Goal: Information Seeking & Learning: Learn about a topic

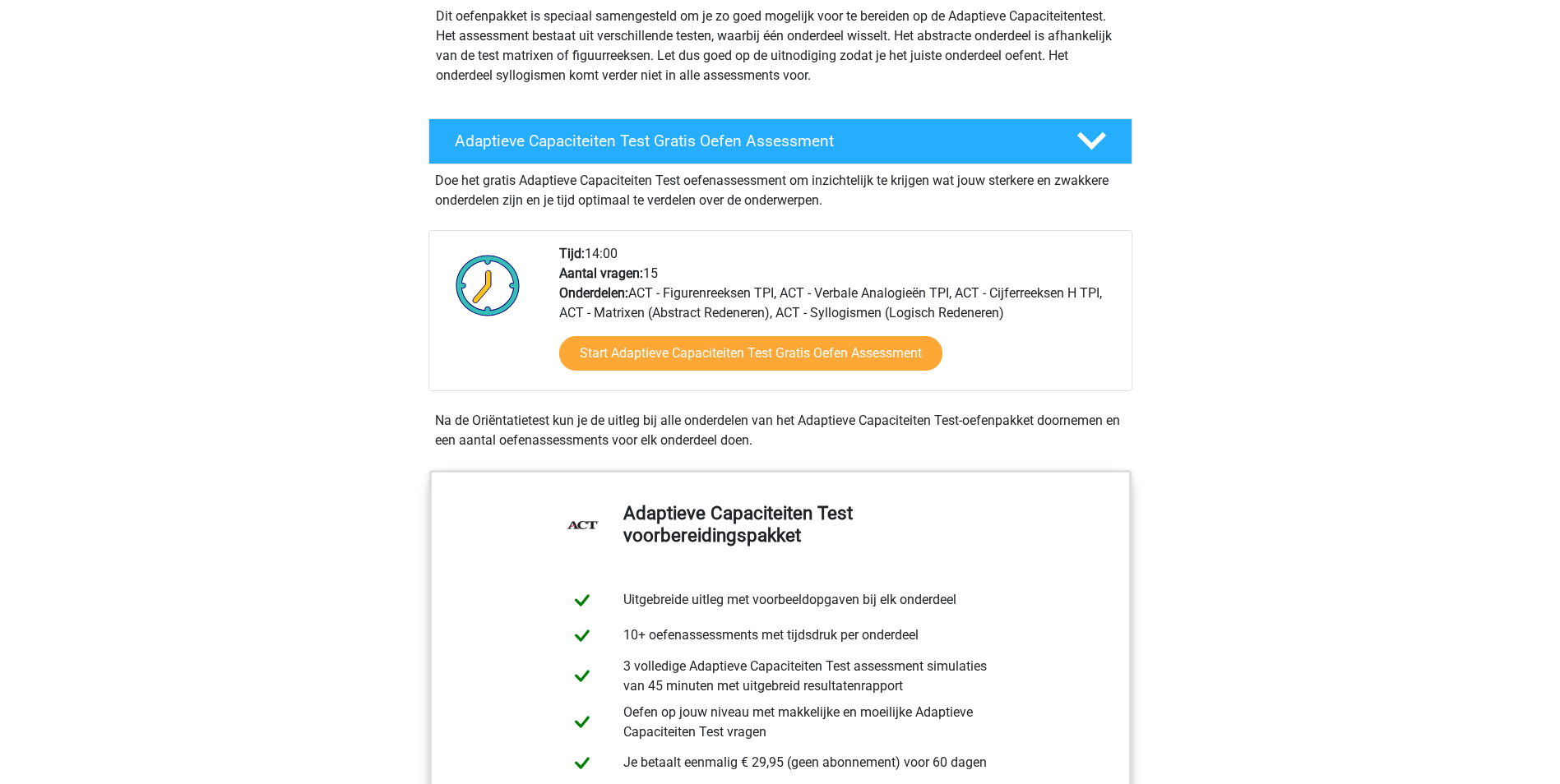
scroll to position [247, 0]
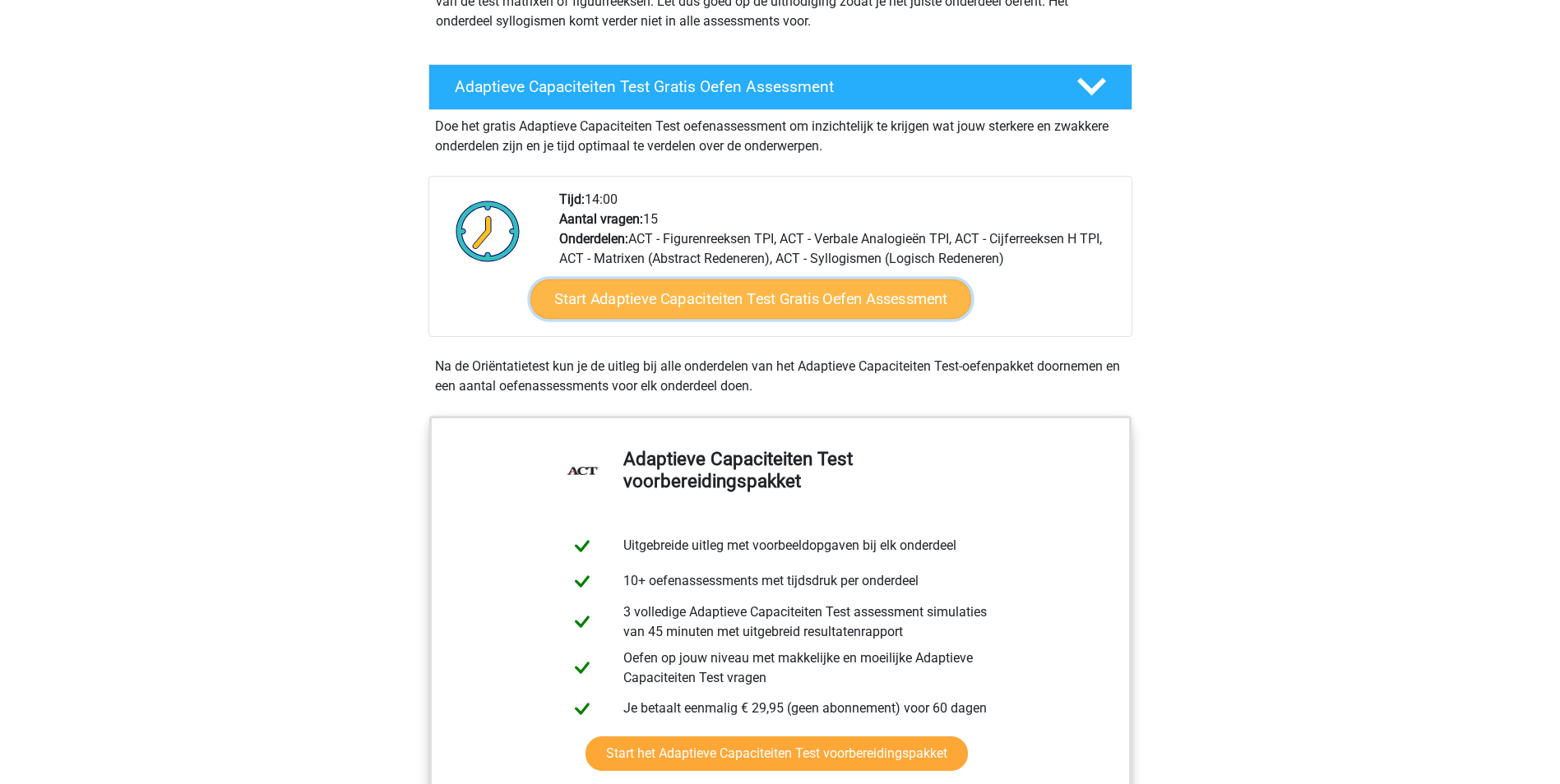
drag, startPoint x: 777, startPoint y: 292, endPoint x: 790, endPoint y: 290, distance: 13.2
click at [777, 292] on link "Start Adaptieve Capaciteiten Test Gratis Oefen Assessment" at bounding box center [751, 300] width 441 height 40
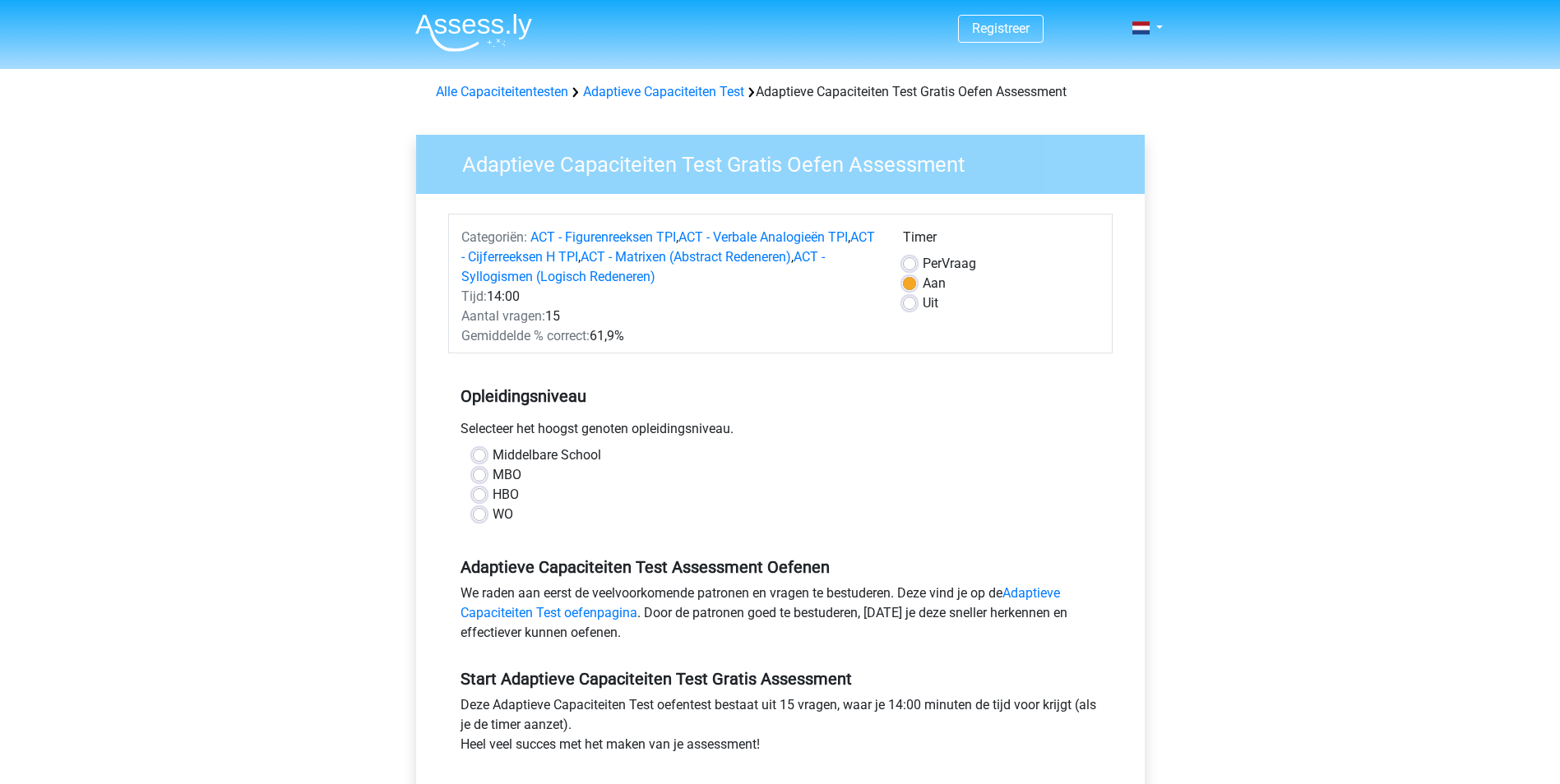
click at [492, 495] on label "HBO" at bounding box center [505, 495] width 26 height 20
click at [480, 495] on input "HBO" at bounding box center [479, 493] width 13 height 16
radio input "true"
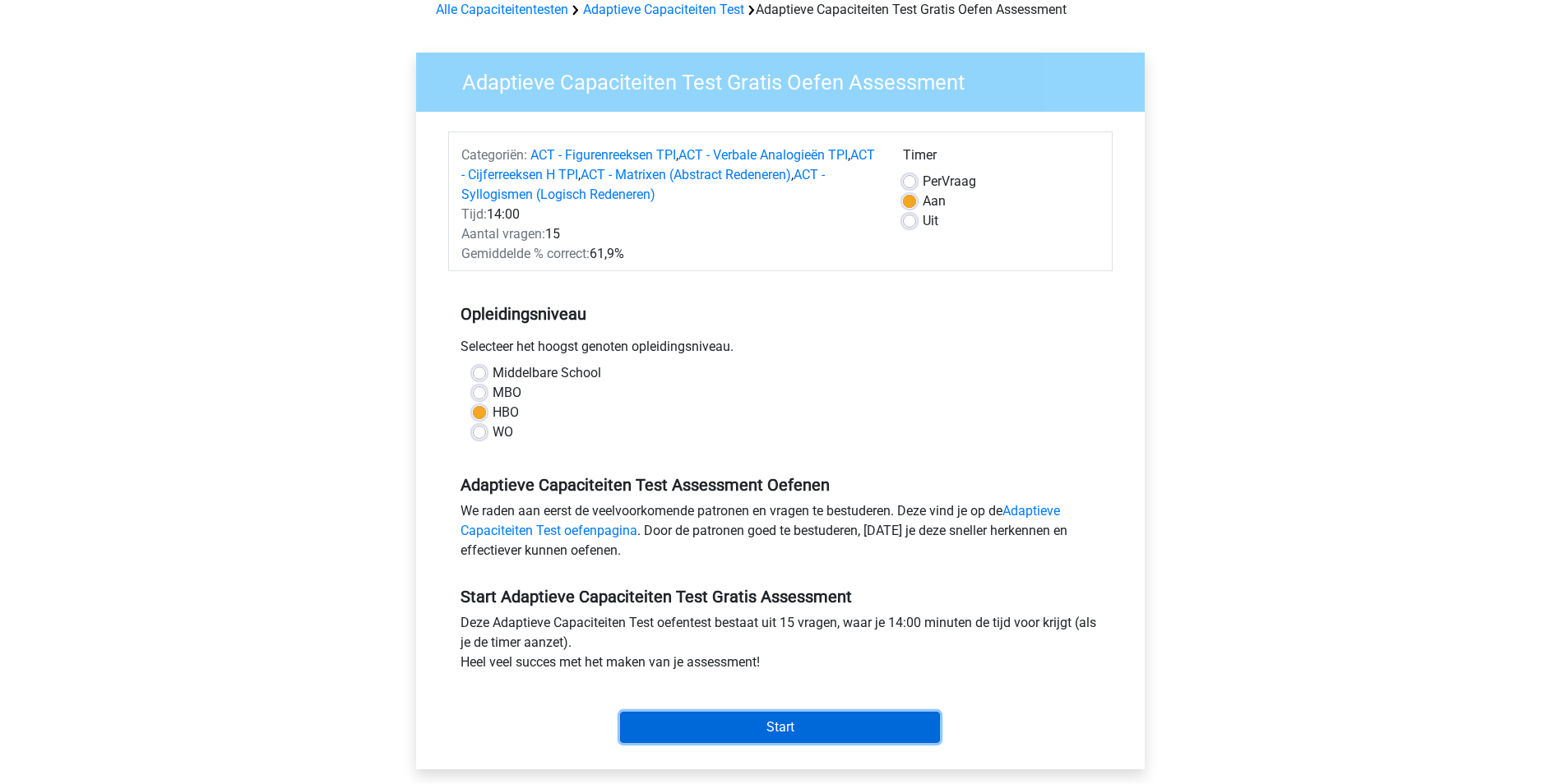
click at [782, 722] on input "Start" at bounding box center [779, 728] width 320 height 31
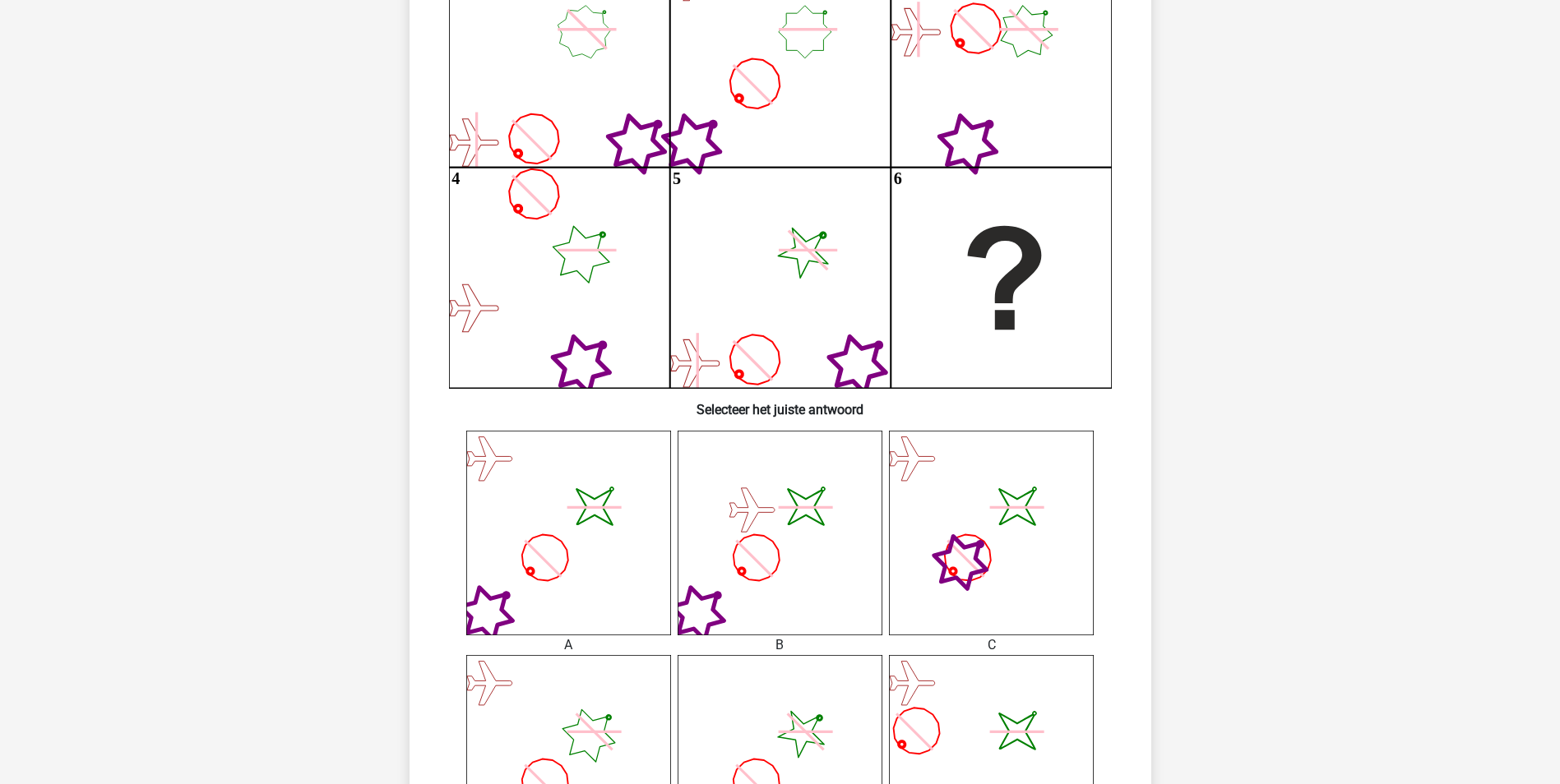
scroll to position [411, 0]
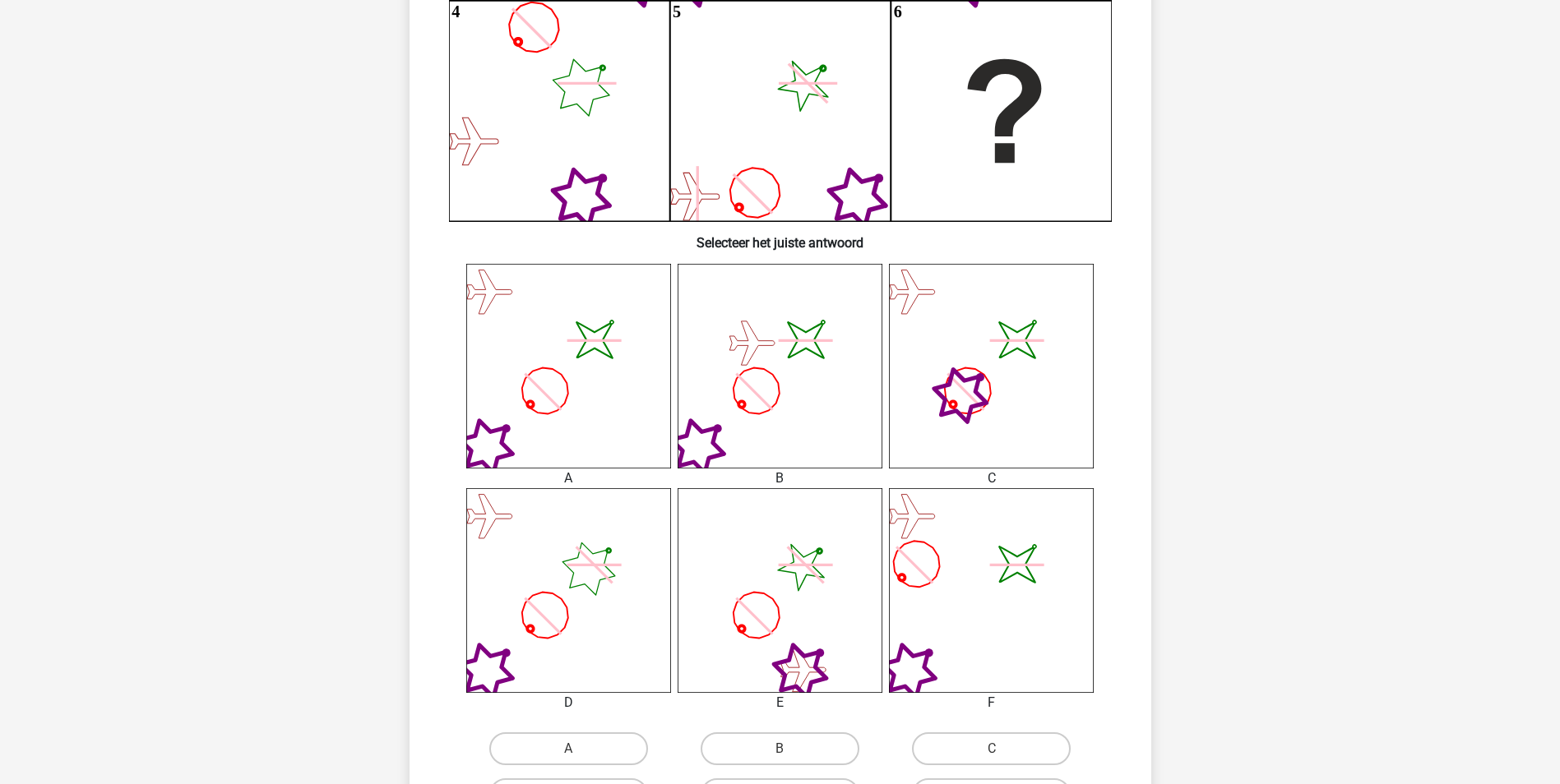
click at [582, 404] on icon "image/svg+xml" at bounding box center [569, 366] width 205 height 204
click at [578, 755] on input "A" at bounding box center [574, 754] width 10 height 10
radio input "true"
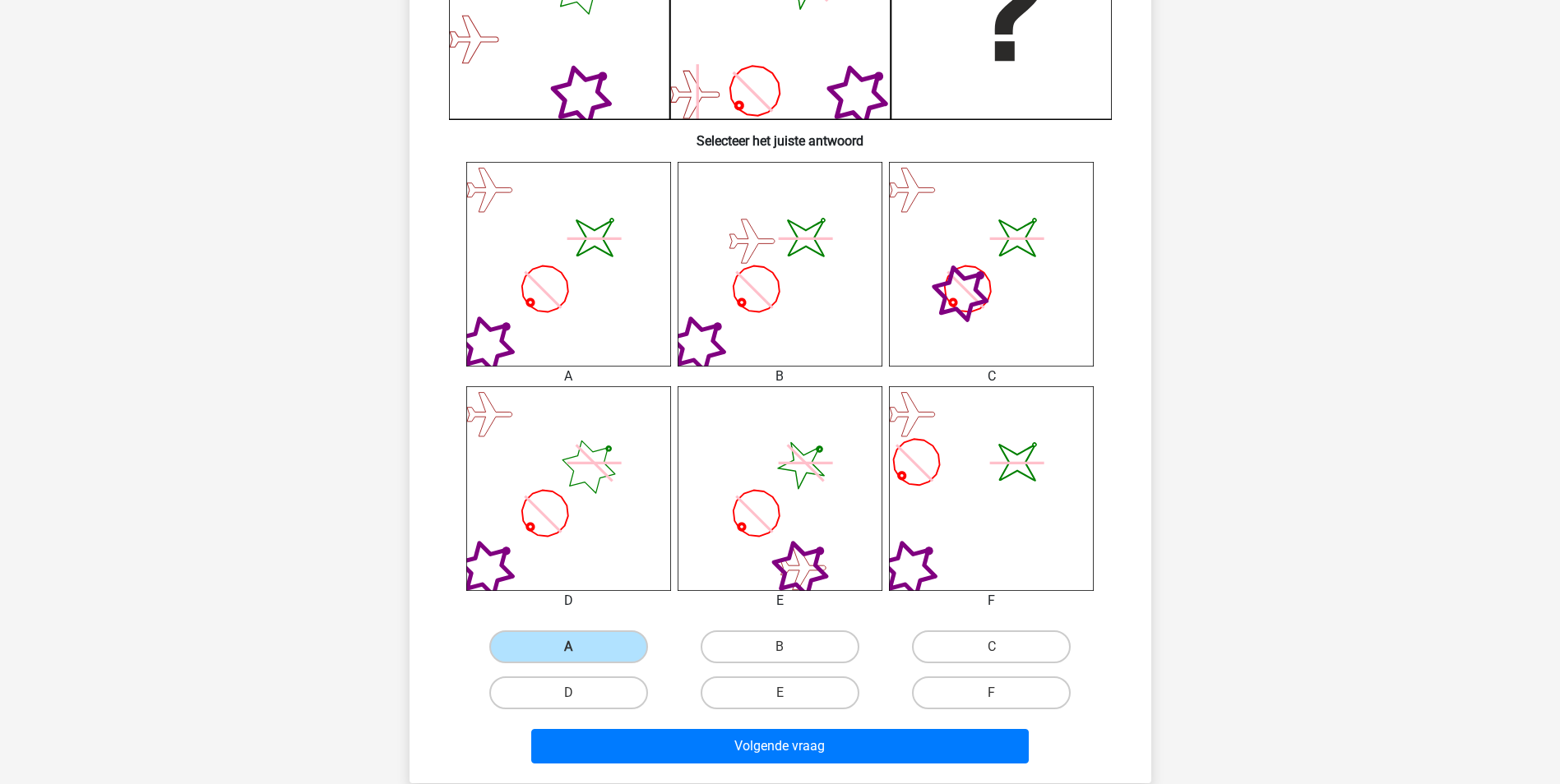
scroll to position [658, 0]
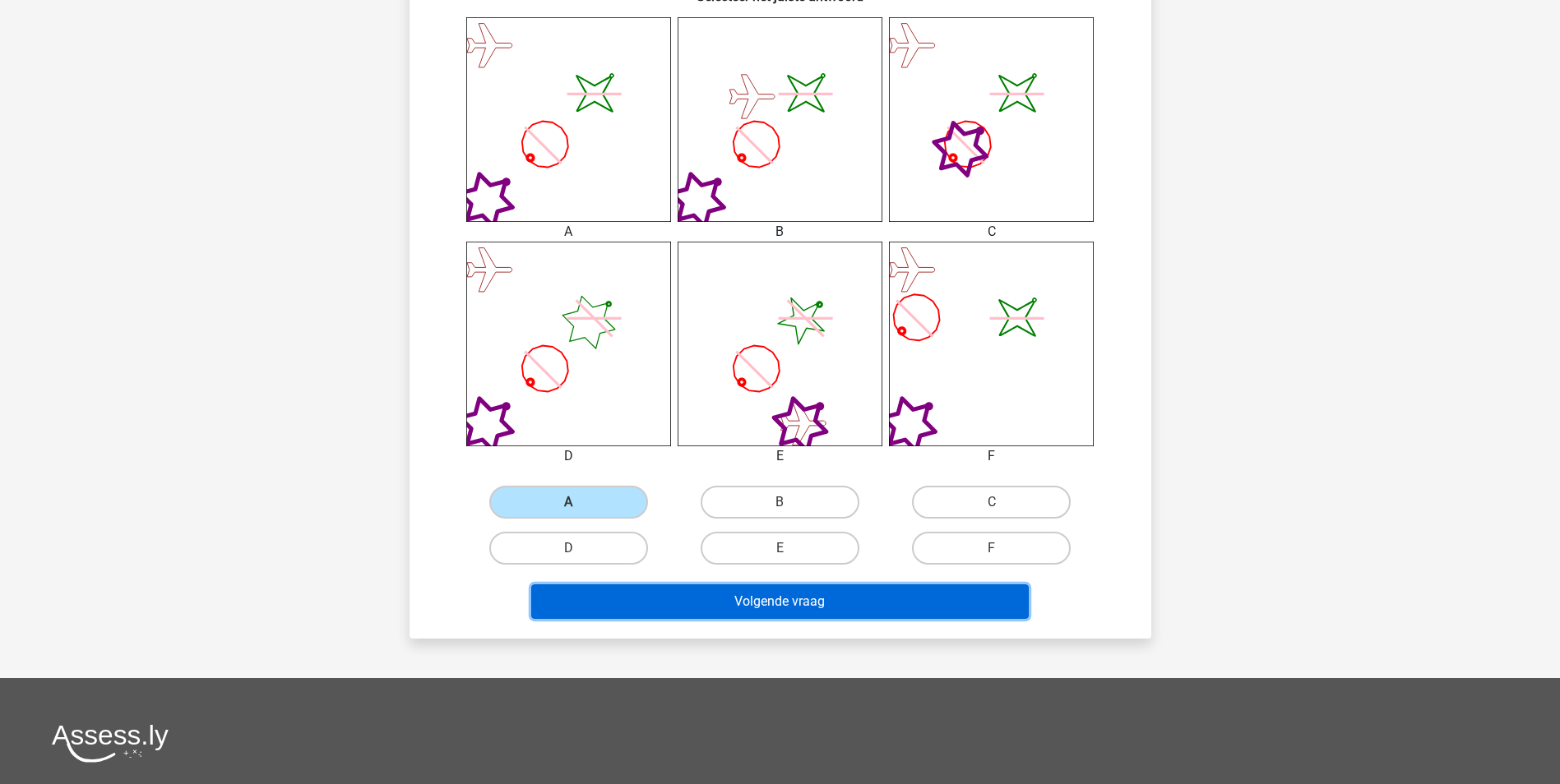
click at [739, 610] on button "Volgende vraag" at bounding box center [780, 602] width 497 height 35
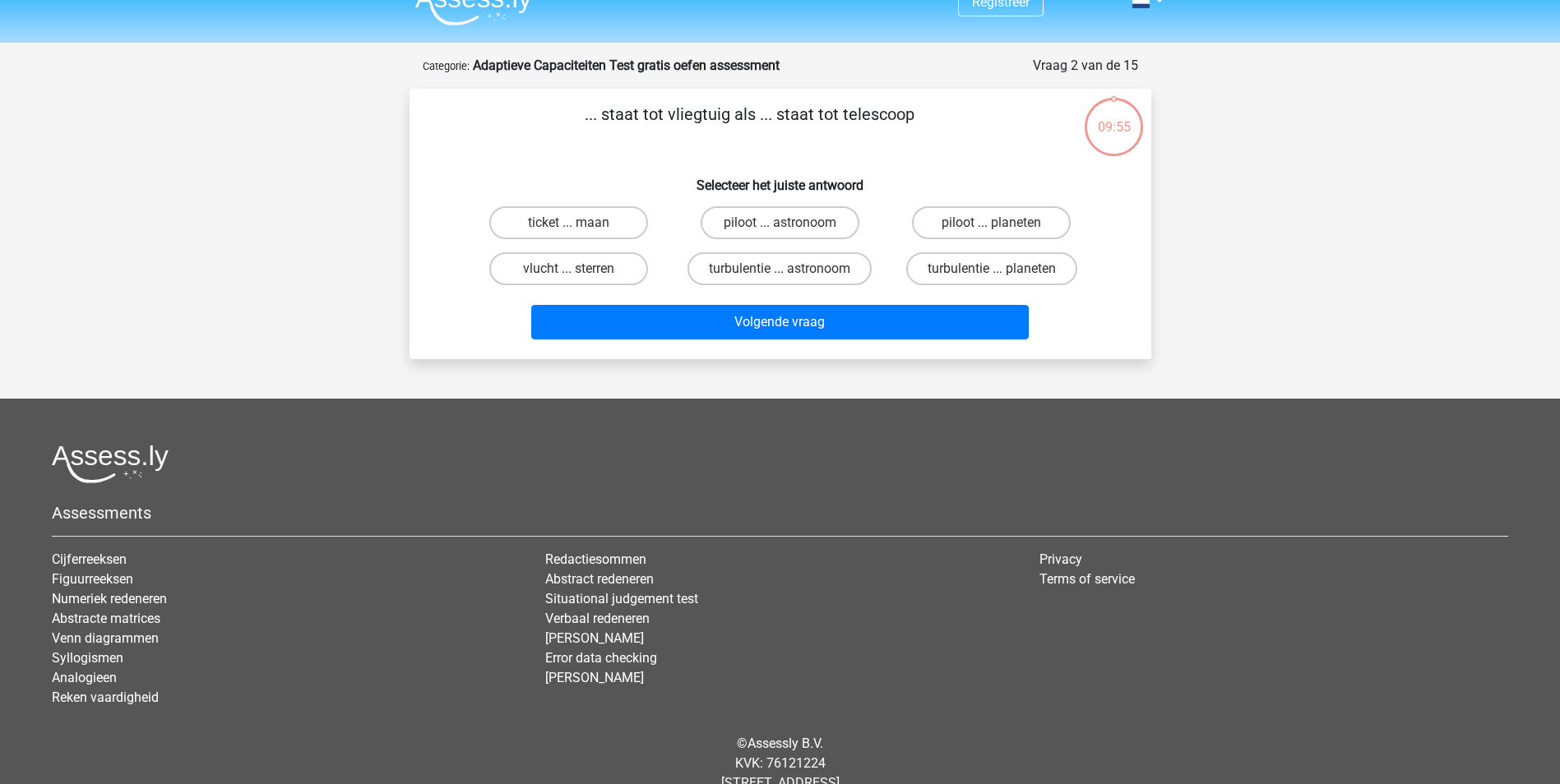
scroll to position [0, 0]
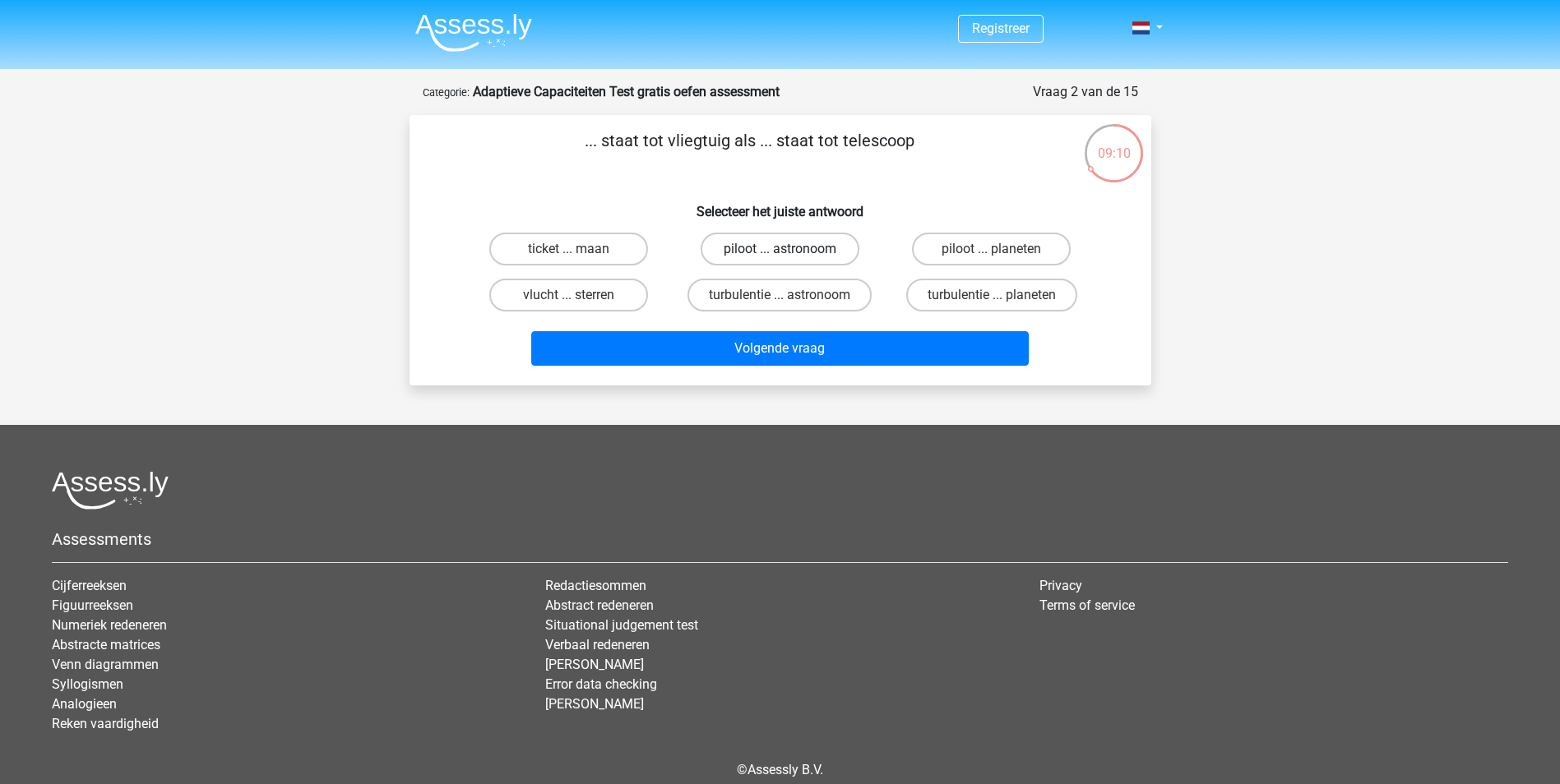
click at [784, 246] on label "piloot ... astronoom" at bounding box center [779, 249] width 159 height 33
click at [784, 249] on input "piloot ... astronoom" at bounding box center [785, 255] width 10 height 10
radio input "true"
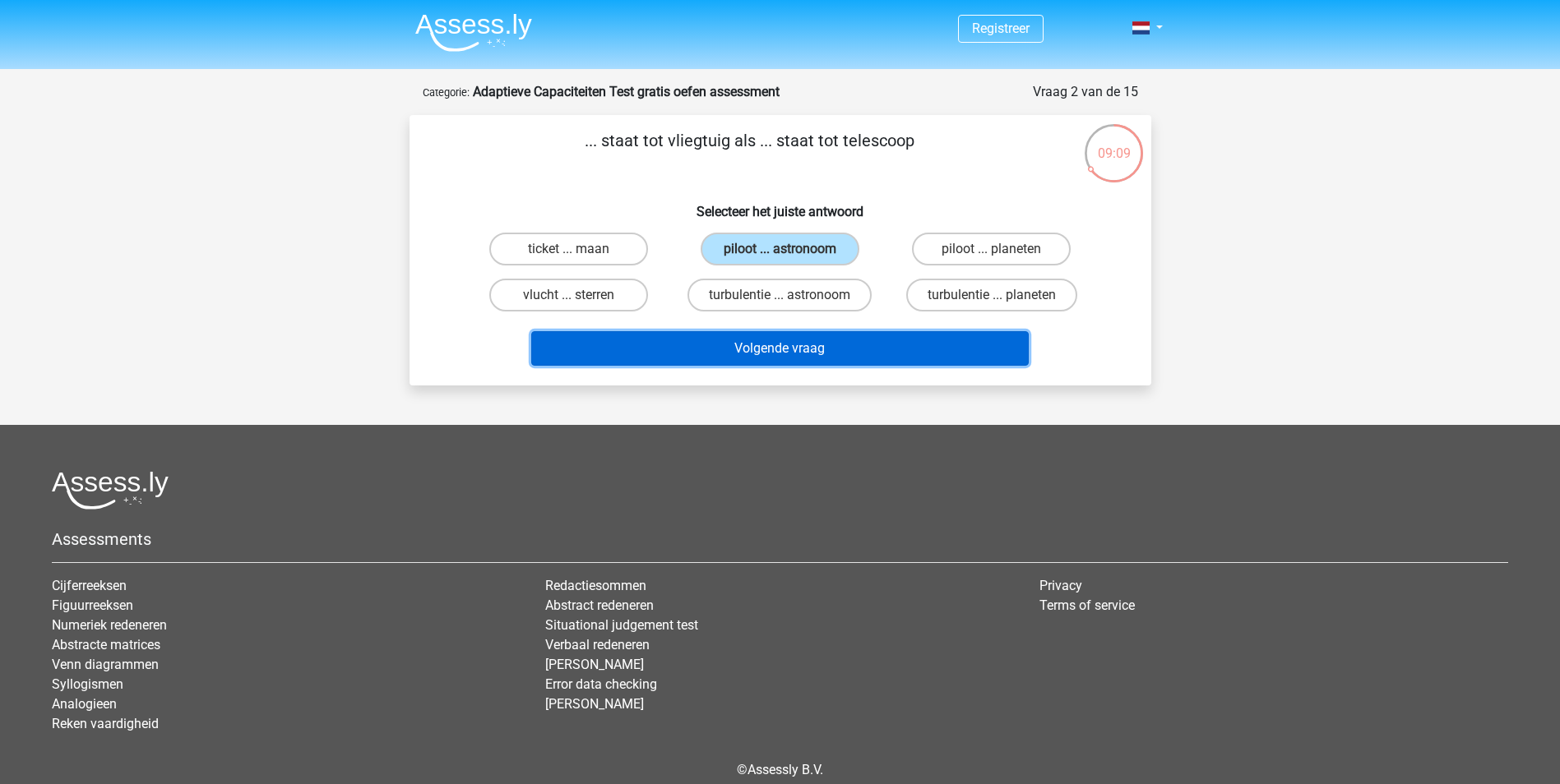
click at [779, 350] on button "Volgende vraag" at bounding box center [780, 348] width 497 height 35
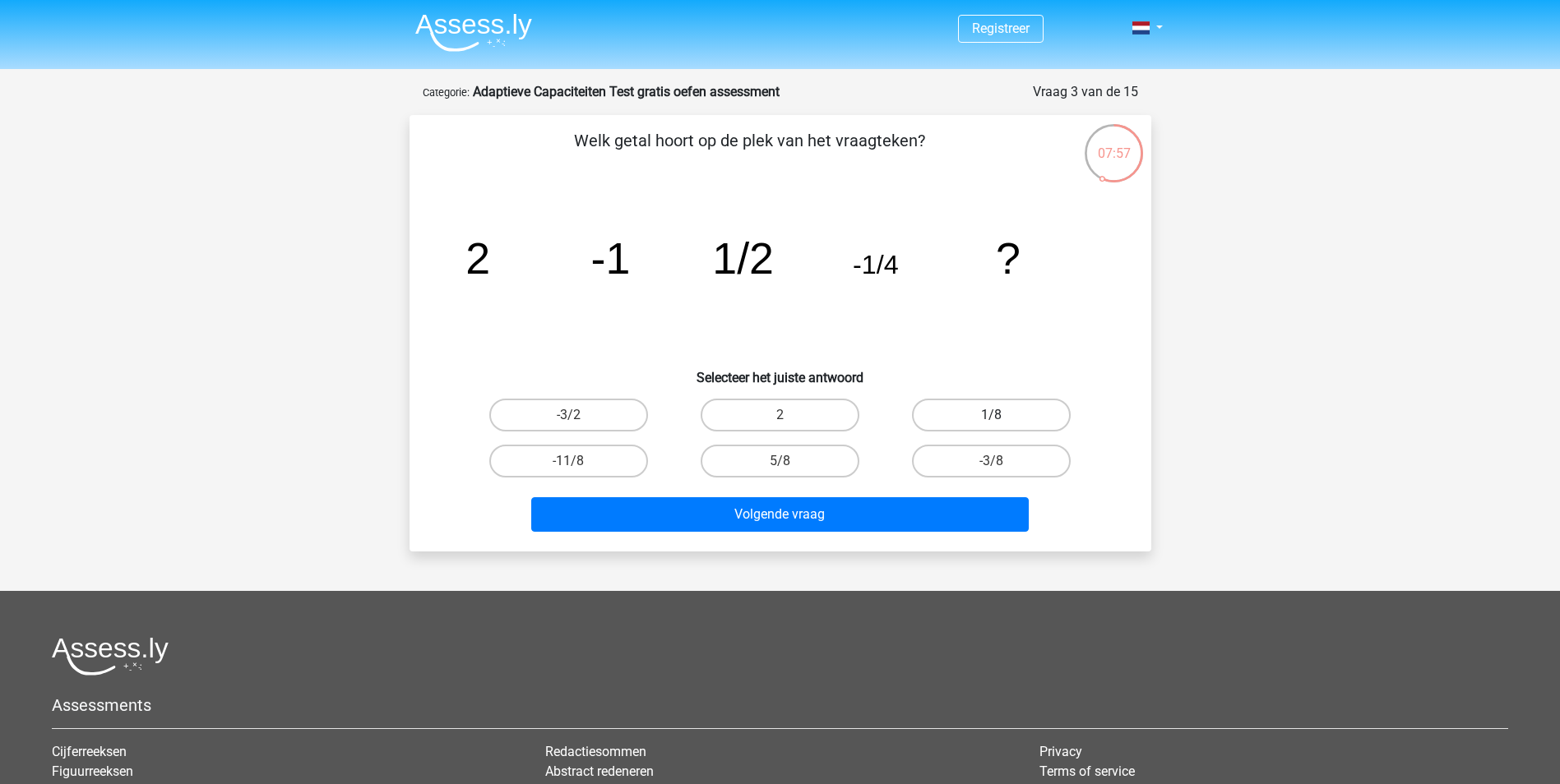
click at [990, 423] on label "1/8" at bounding box center [991, 415] width 159 height 33
click at [991, 423] on input "1/8" at bounding box center [997, 420] width 10 height 10
radio input "true"
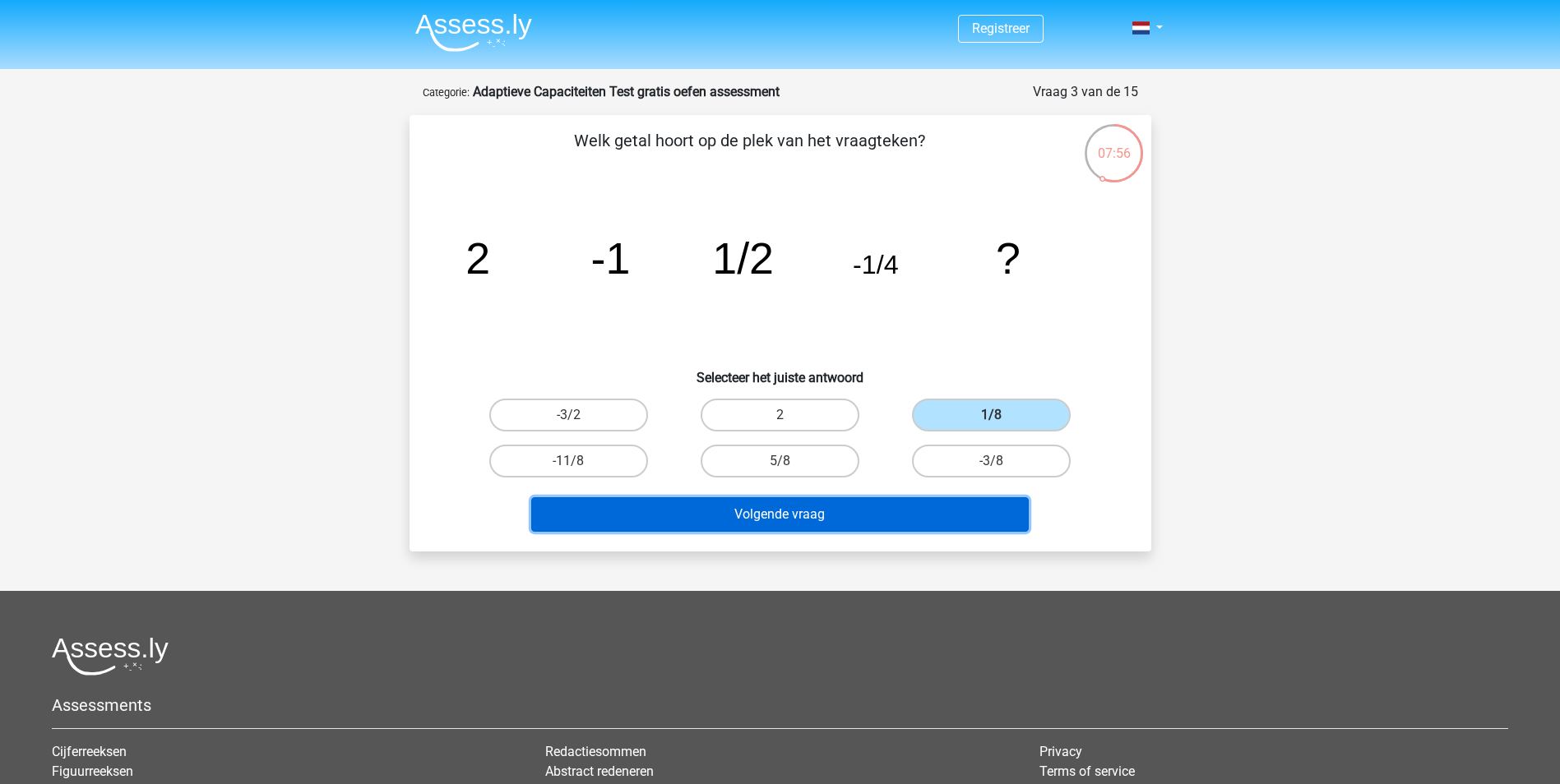
click at [801, 515] on button "Volgende vraag" at bounding box center [780, 515] width 497 height 35
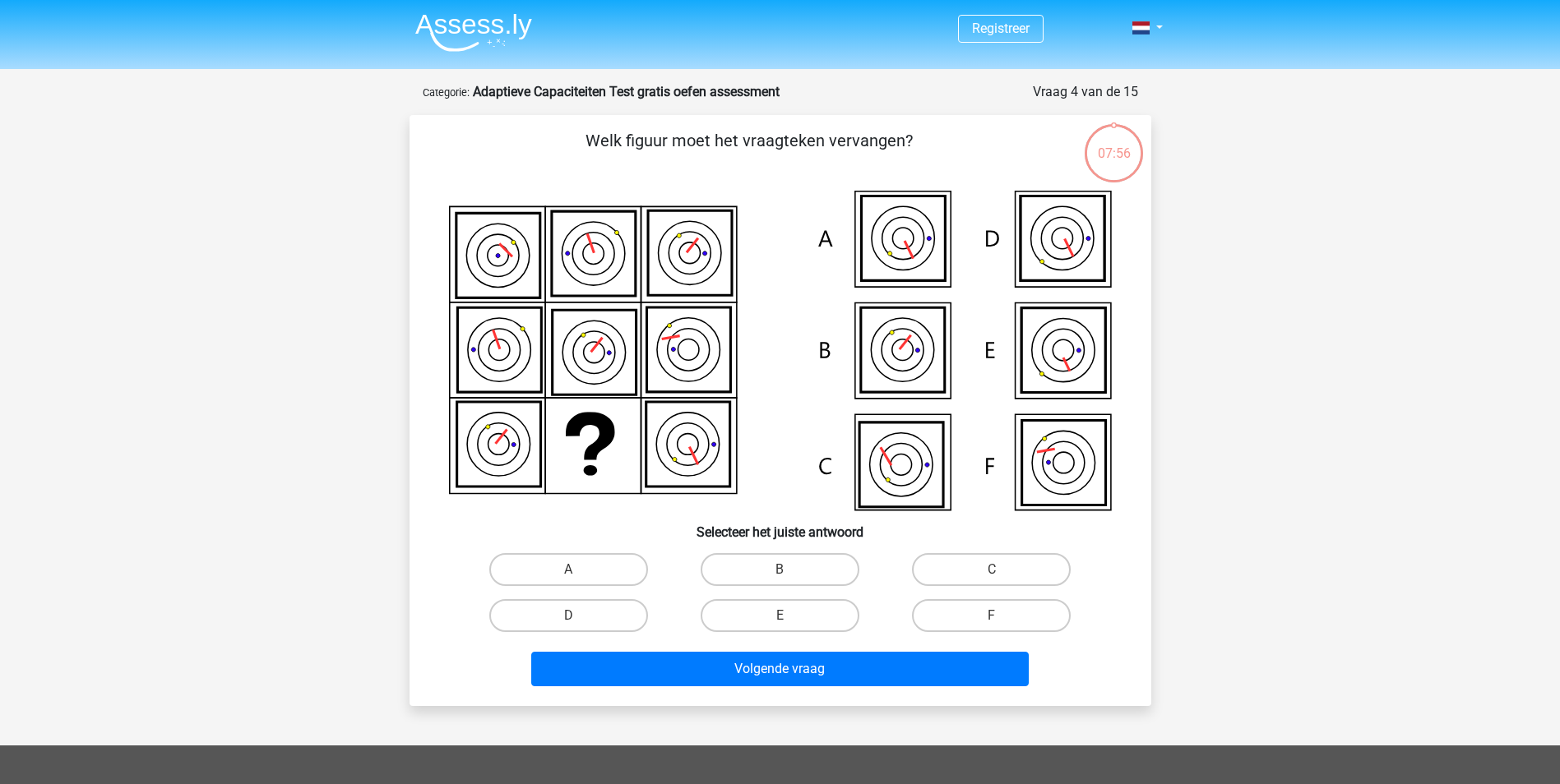
scroll to position [82, 0]
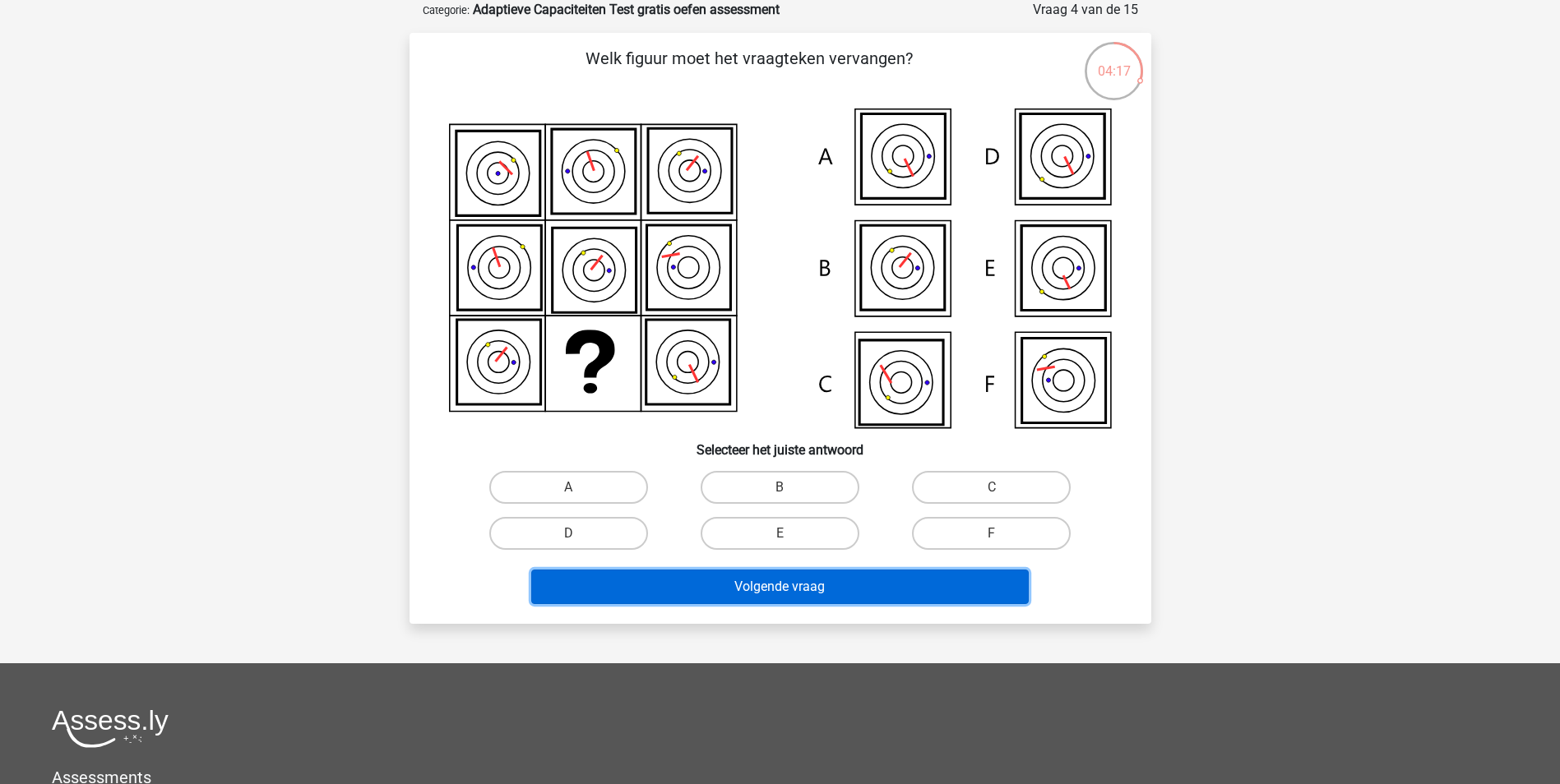
click at [814, 593] on button "Volgende vraag" at bounding box center [780, 587] width 497 height 35
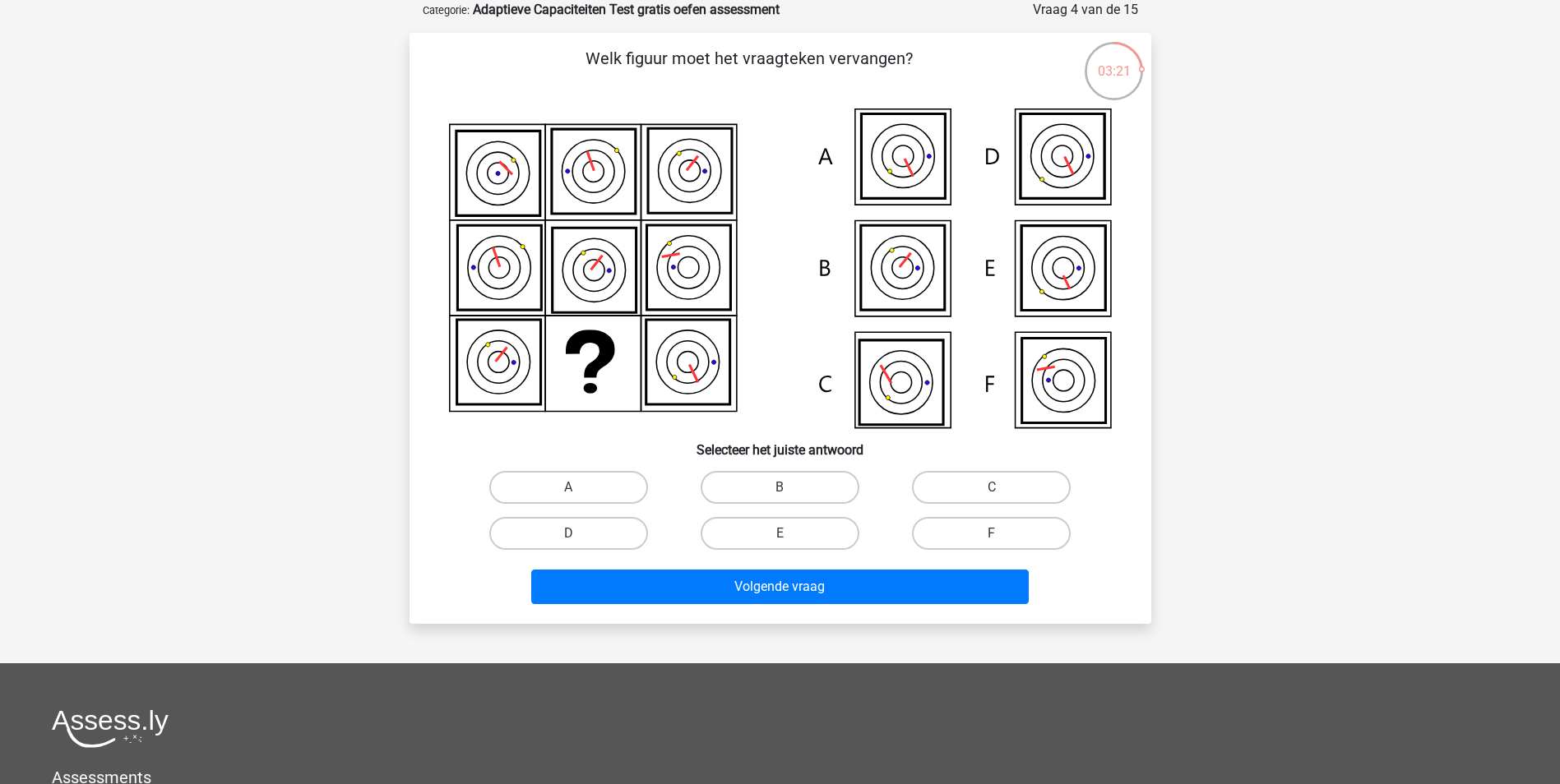
click at [1084, 372] on icon at bounding box center [1063, 381] width 84 height 85
click at [943, 538] on label "F" at bounding box center [991, 534] width 159 height 33
click at [991, 538] on input "F" at bounding box center [997, 539] width 10 height 10
radio input "true"
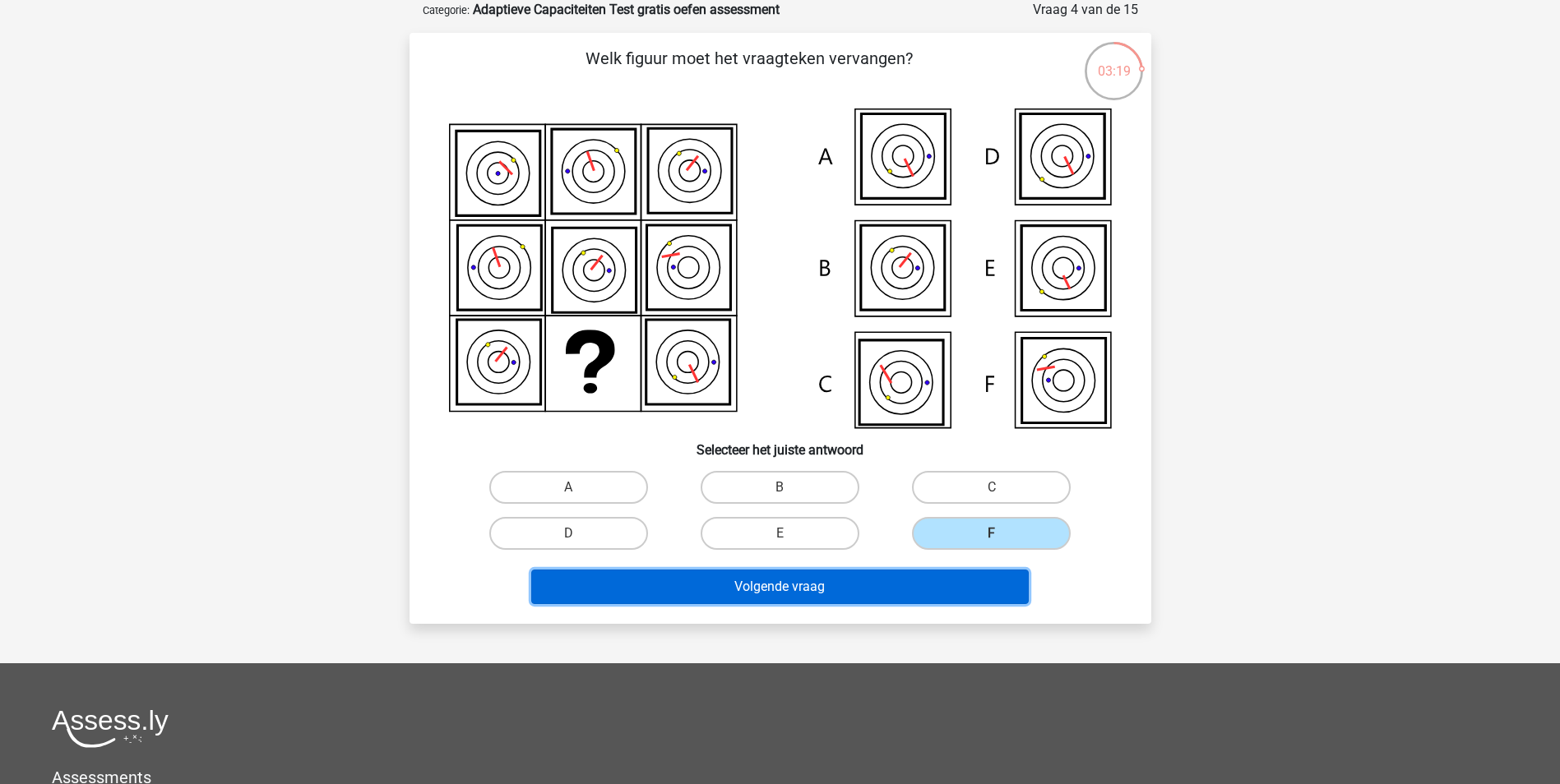
click at [900, 578] on button "Volgende vraag" at bounding box center [780, 587] width 497 height 35
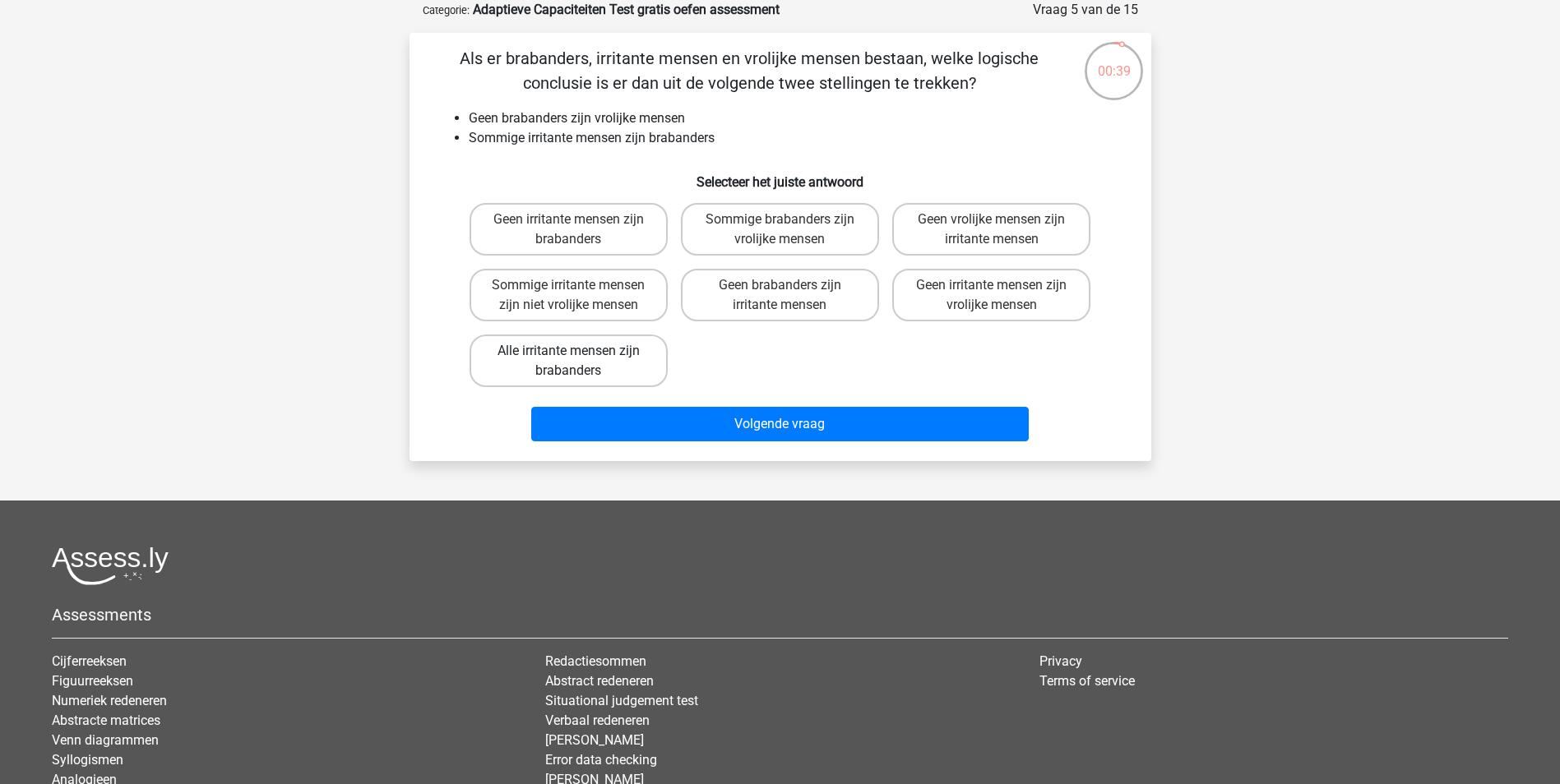
click at [560, 355] on label "Alle irritante mensen zijn brabanders" at bounding box center [569, 360] width 198 height 53
click at [569, 355] on input "Alle irritante mensen zijn brabanders" at bounding box center [574, 356] width 10 height 10
radio input "true"
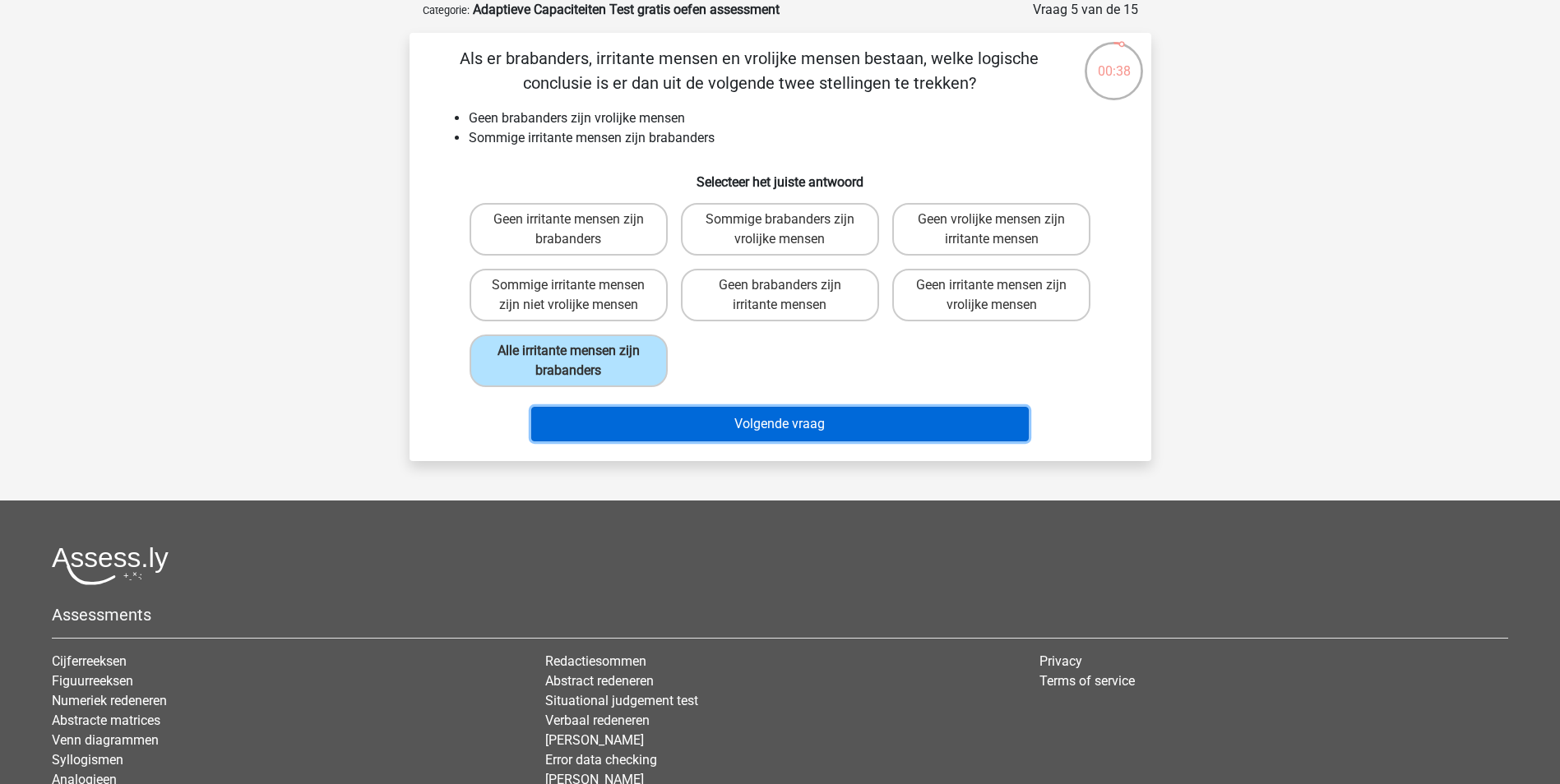
click at [728, 413] on button "Volgende vraag" at bounding box center [780, 424] width 497 height 35
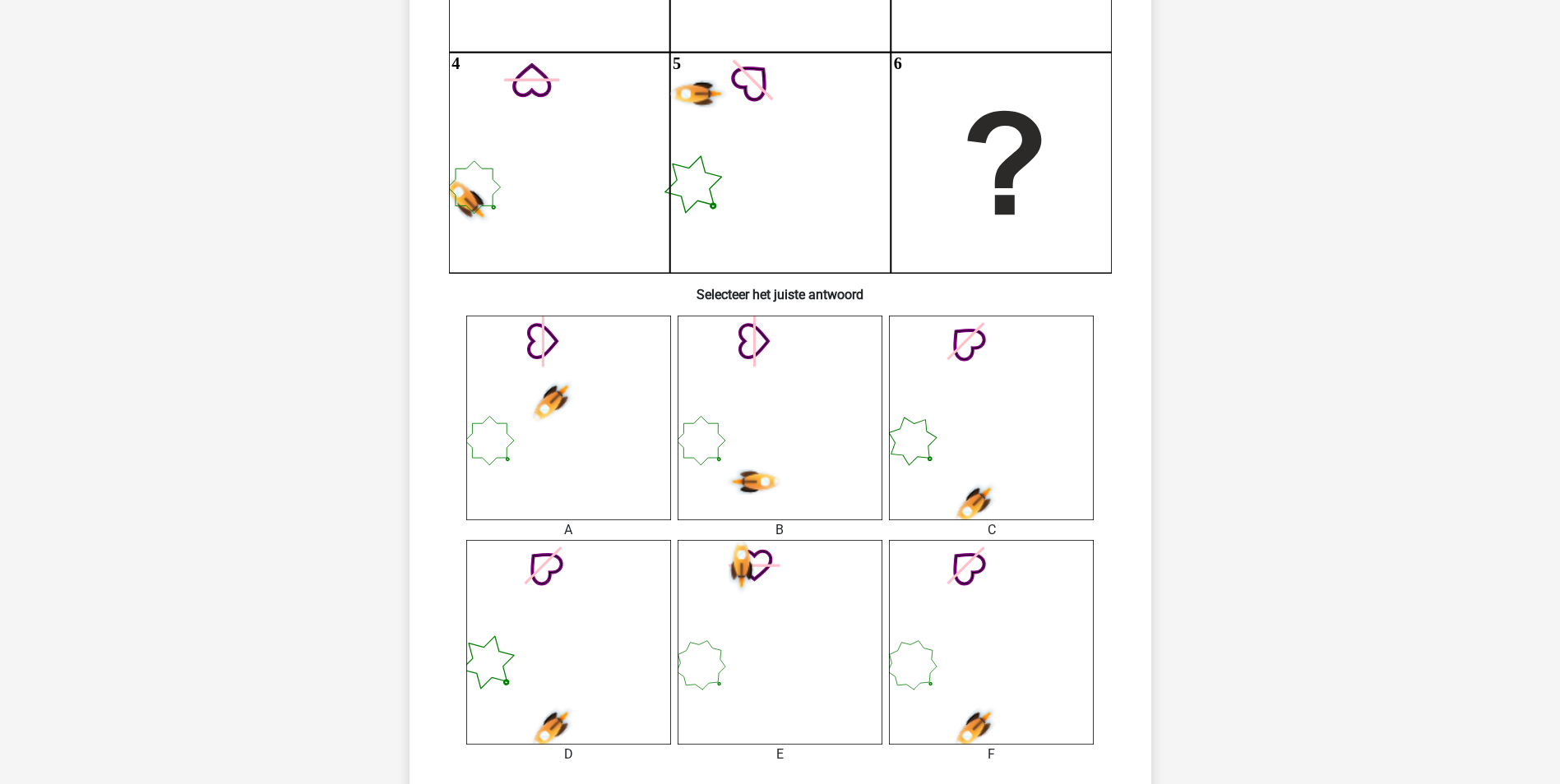
scroll to position [411, 0]
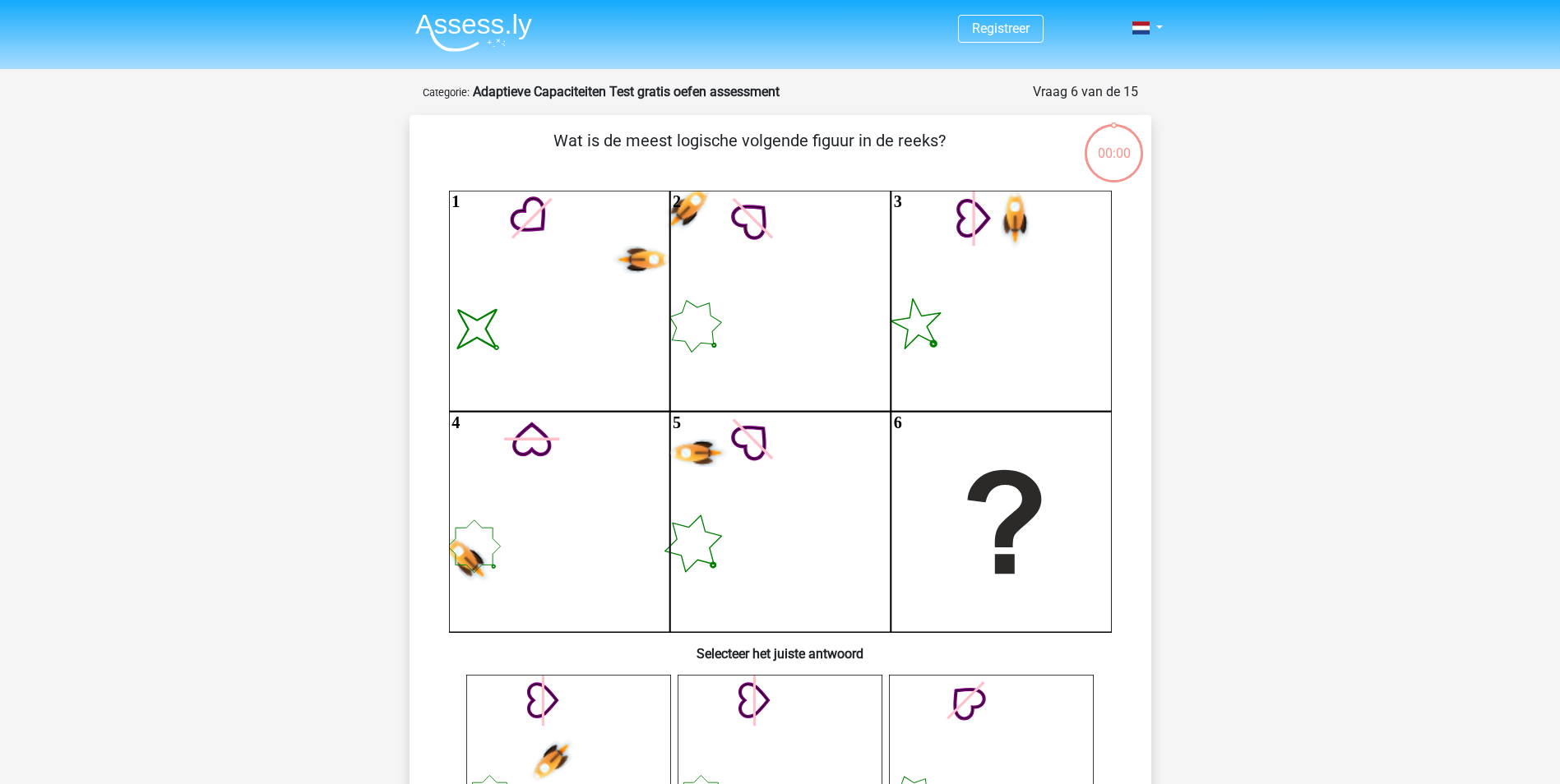
scroll to position [411, 0]
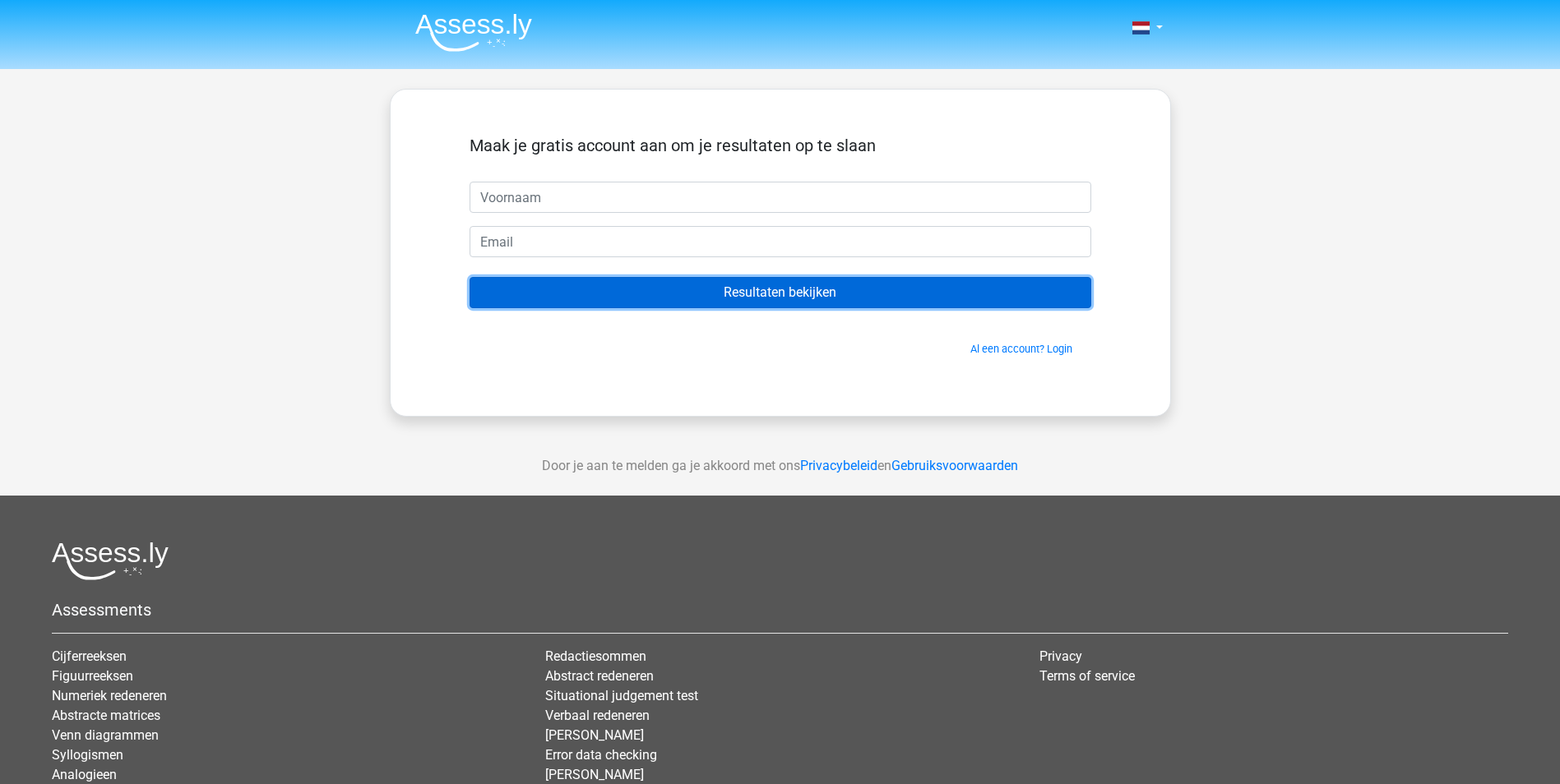
click at [787, 302] on input "Resultaten bekijken" at bounding box center [780, 293] width 621 height 31
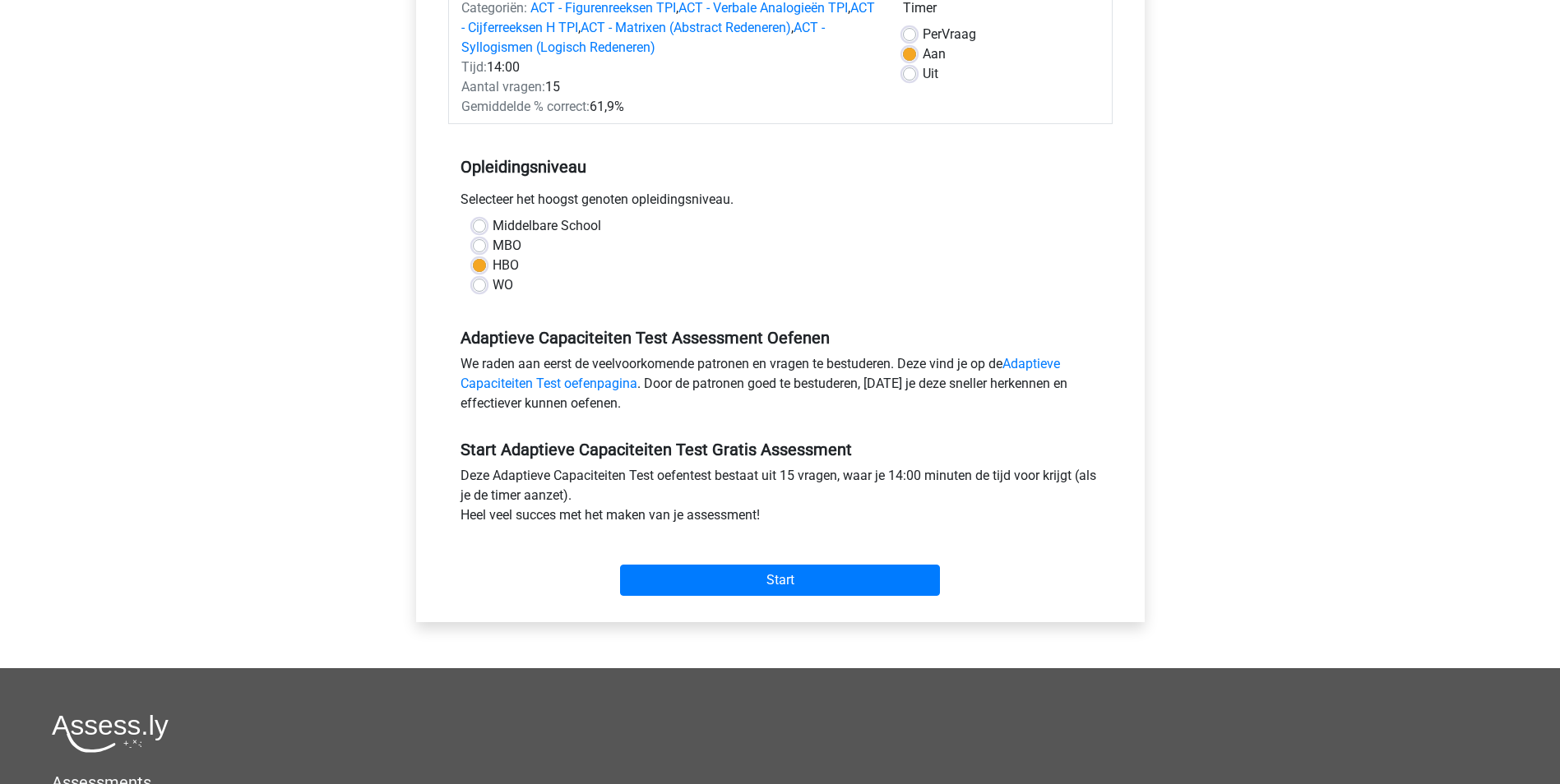
scroll to position [82, 0]
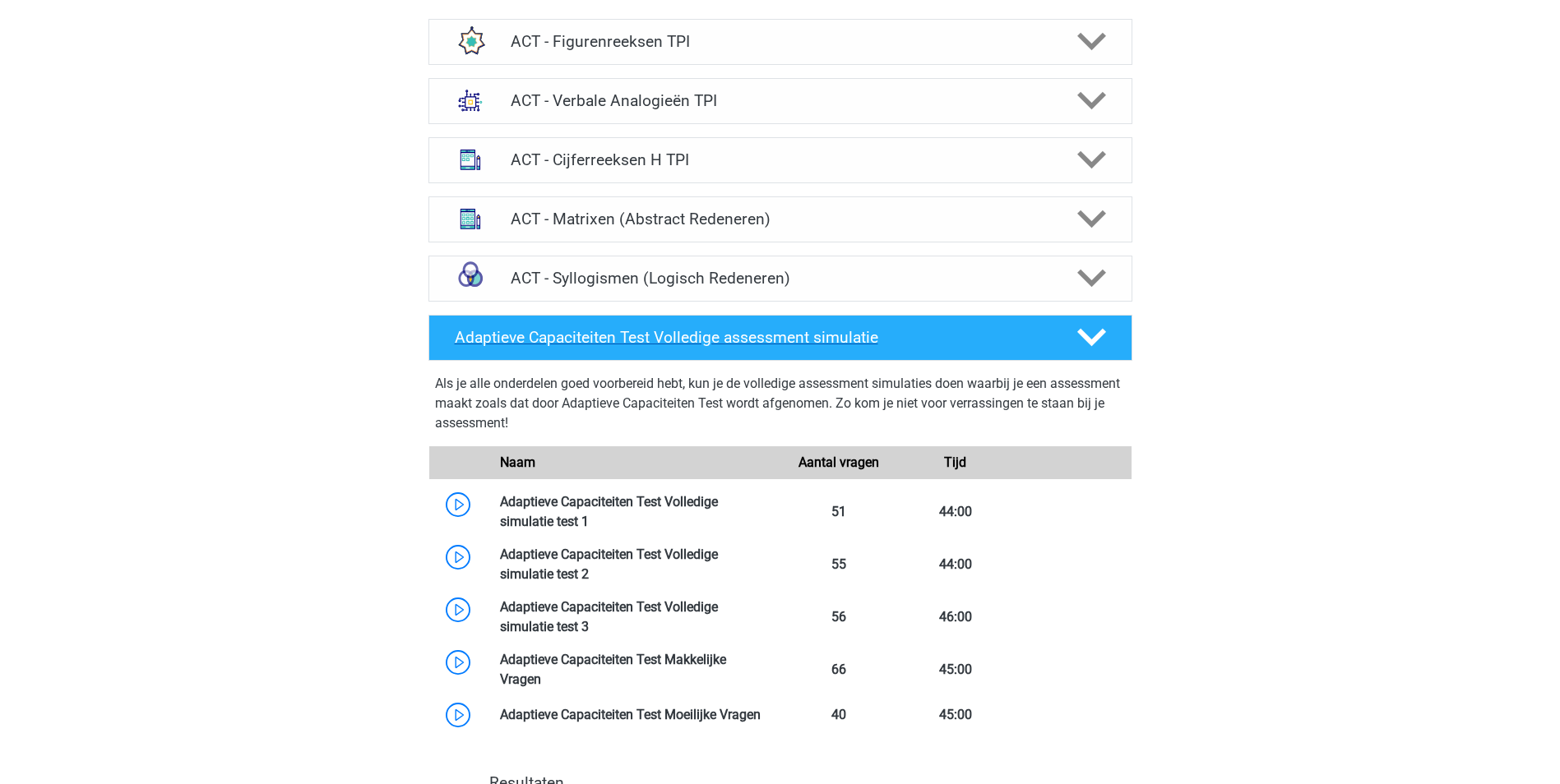
scroll to position [1150, 0]
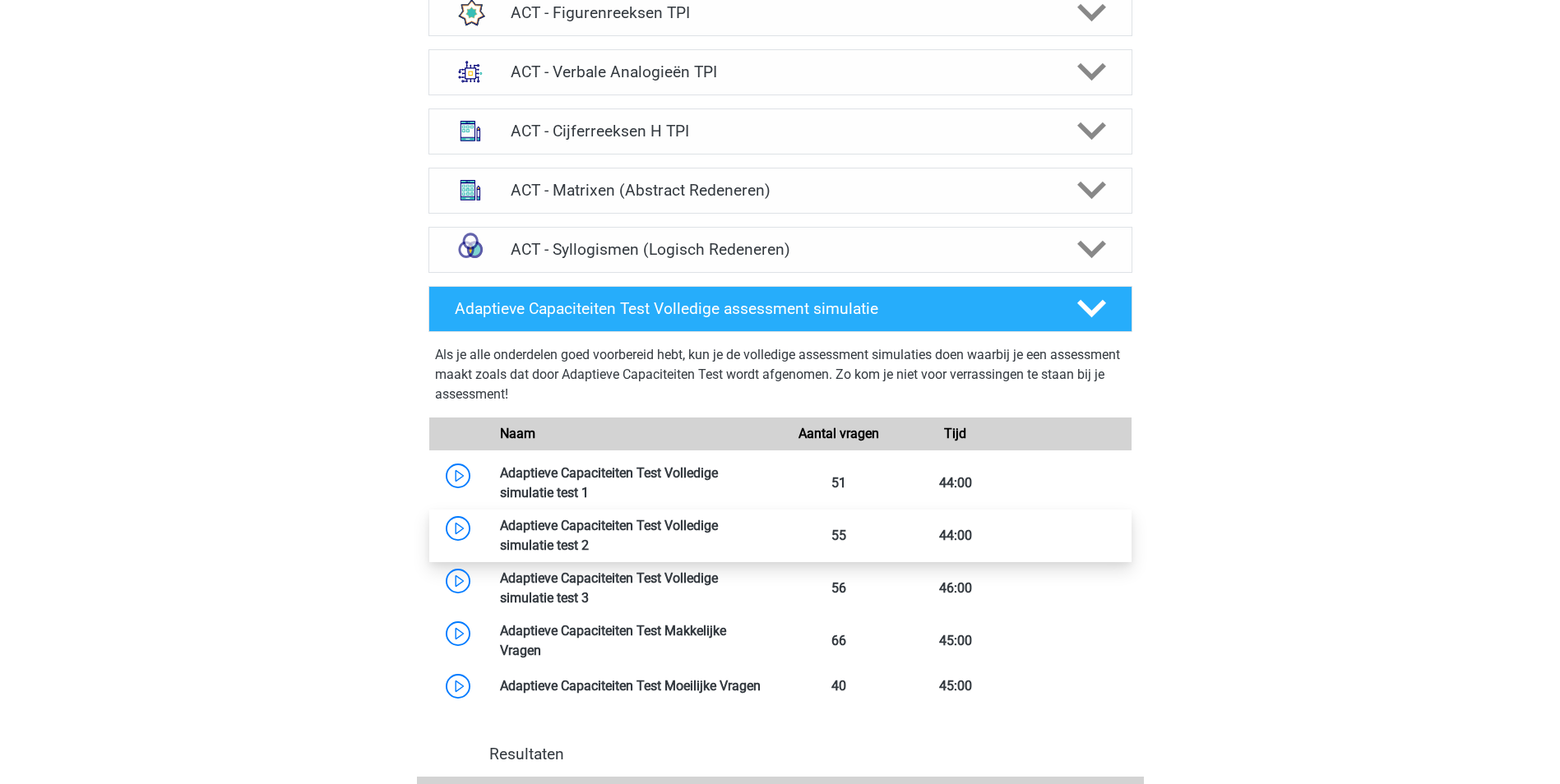
click at [588, 538] on link at bounding box center [588, 546] width 0 height 16
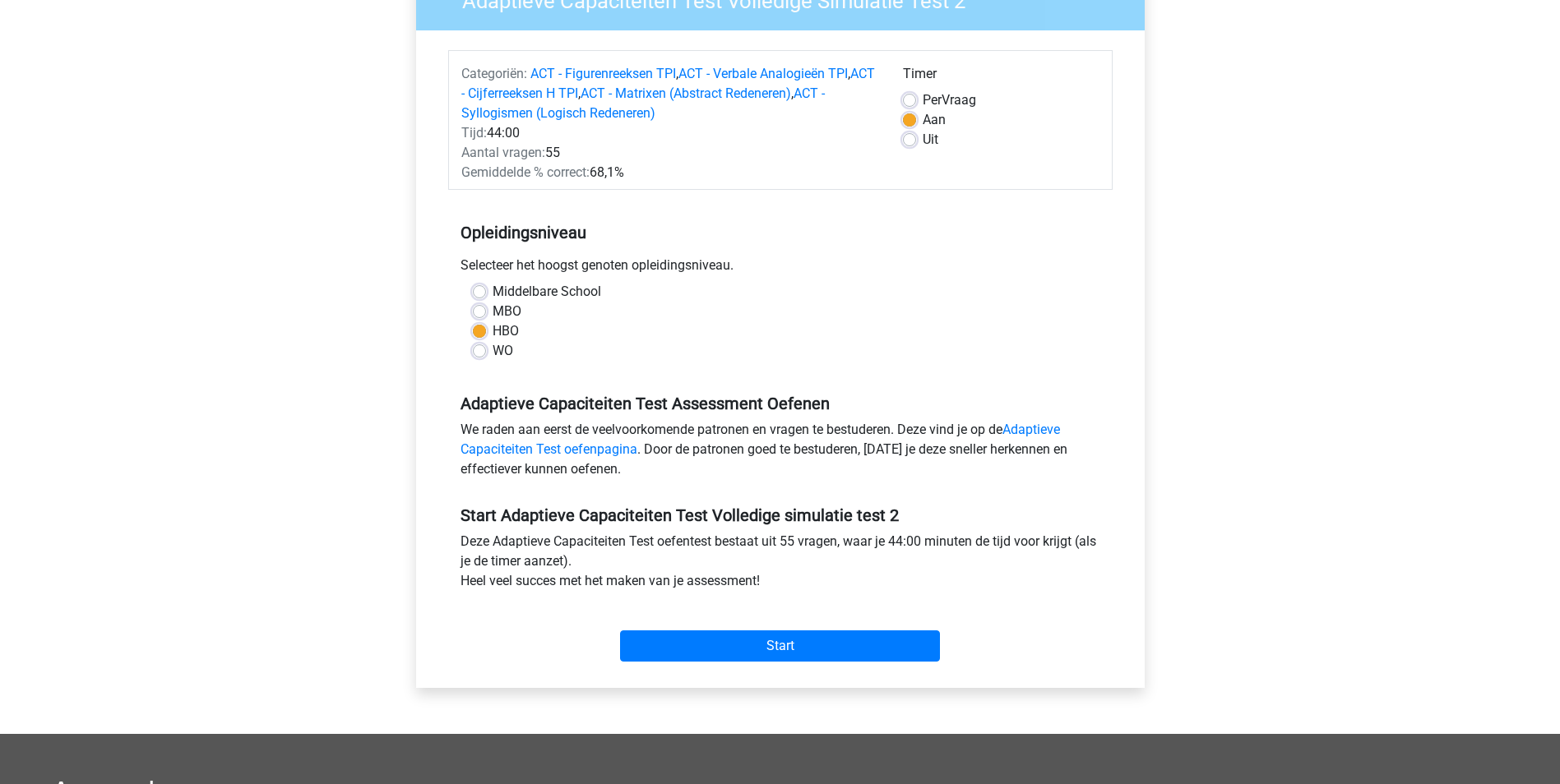
scroll to position [165, 0]
click at [777, 637] on input "Start" at bounding box center [779, 645] width 320 height 31
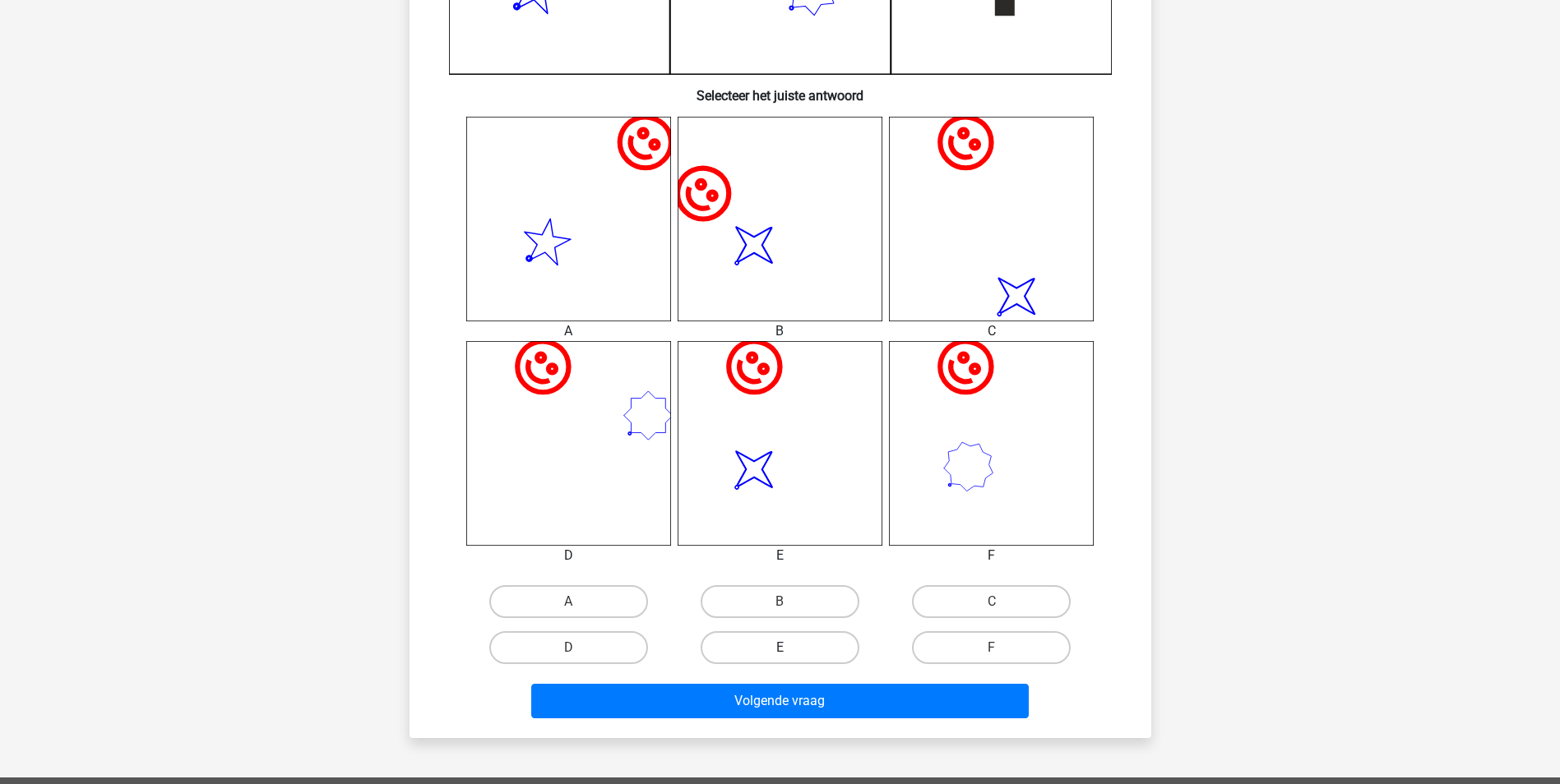
scroll to position [575, 0]
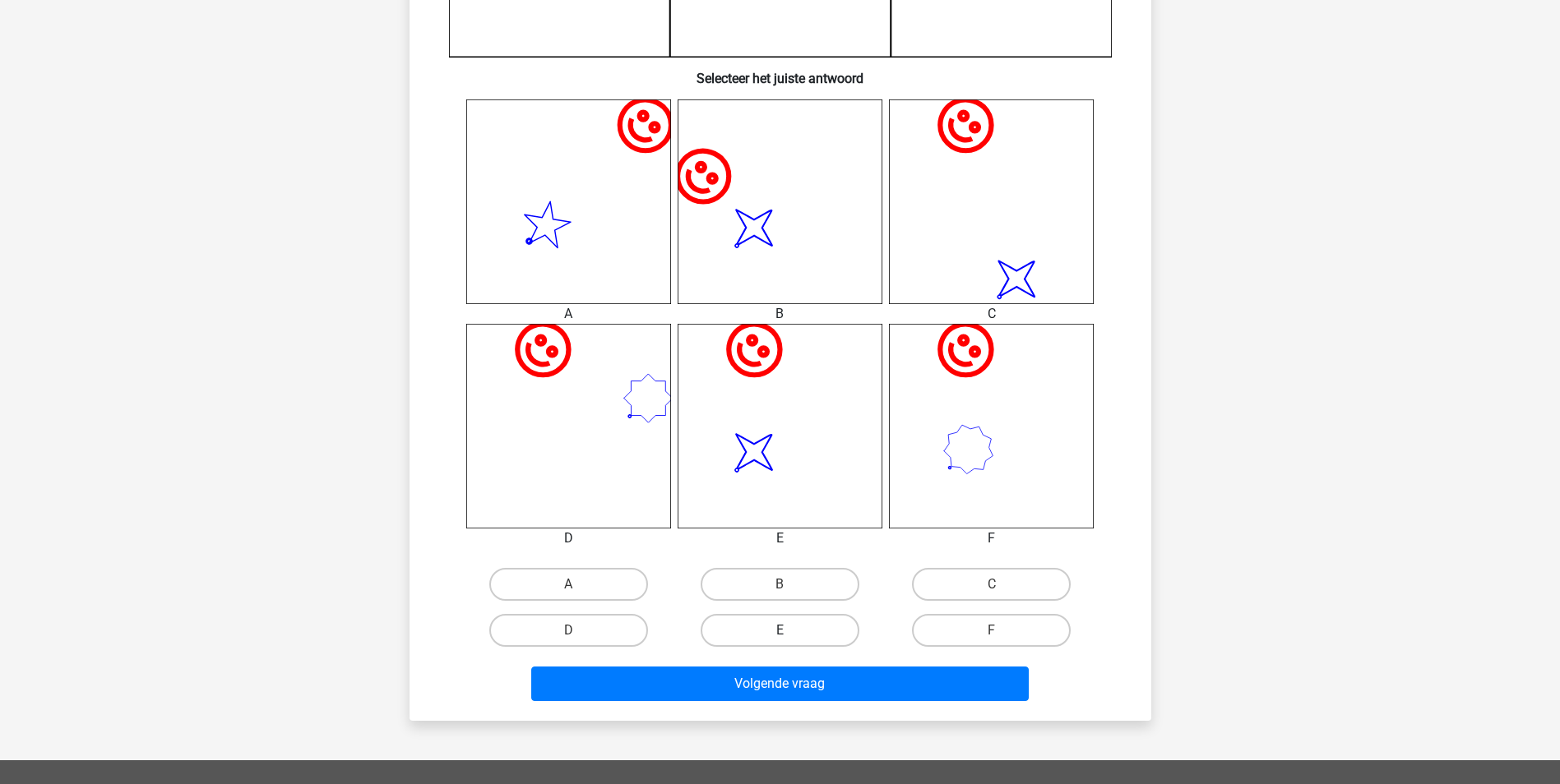
click at [752, 628] on label "E" at bounding box center [779, 631] width 159 height 33
click at [780, 631] on input "E" at bounding box center [785, 636] width 10 height 10
radio input "true"
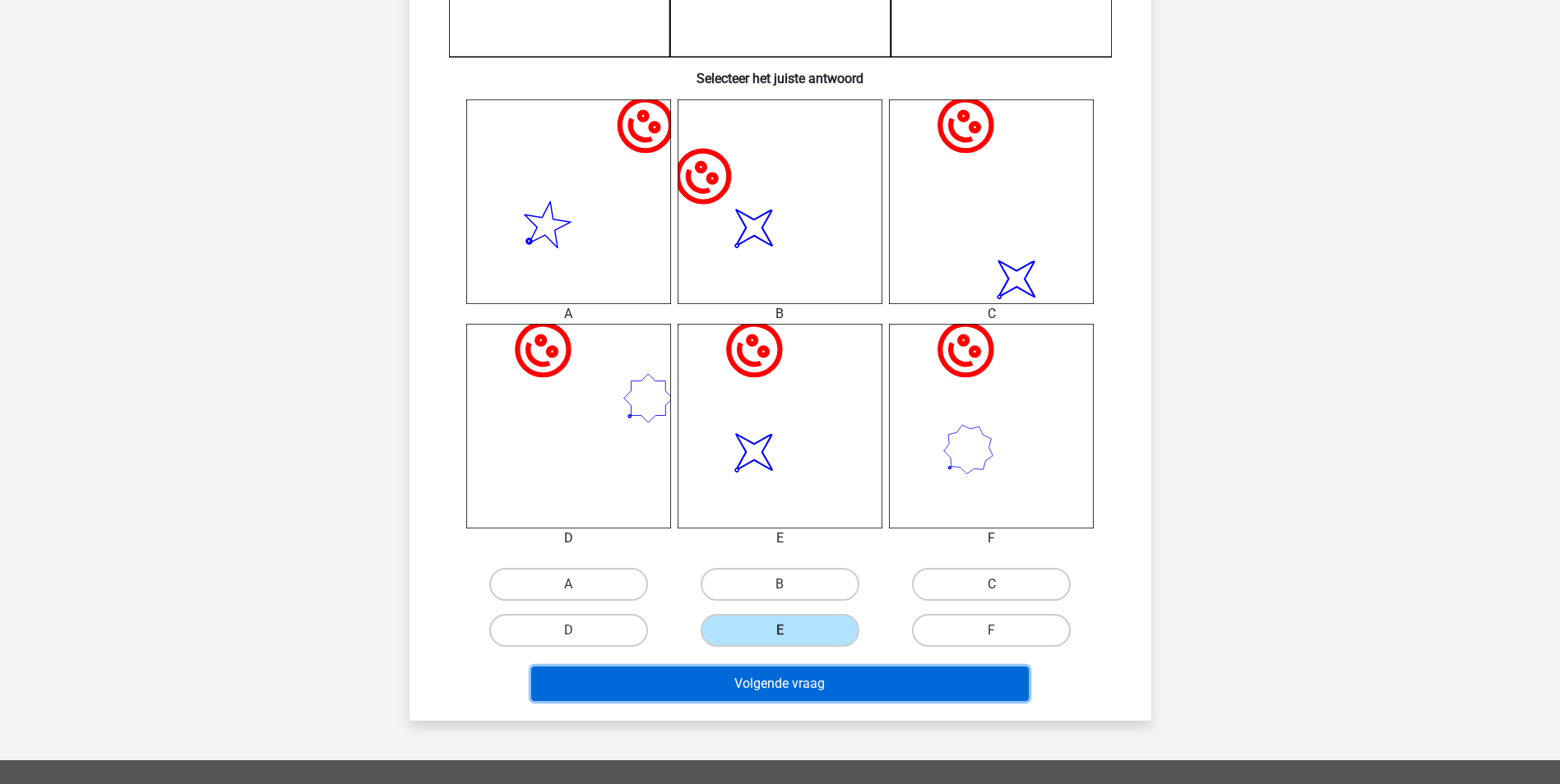
click at [784, 683] on button "Volgende vraag" at bounding box center [780, 684] width 497 height 35
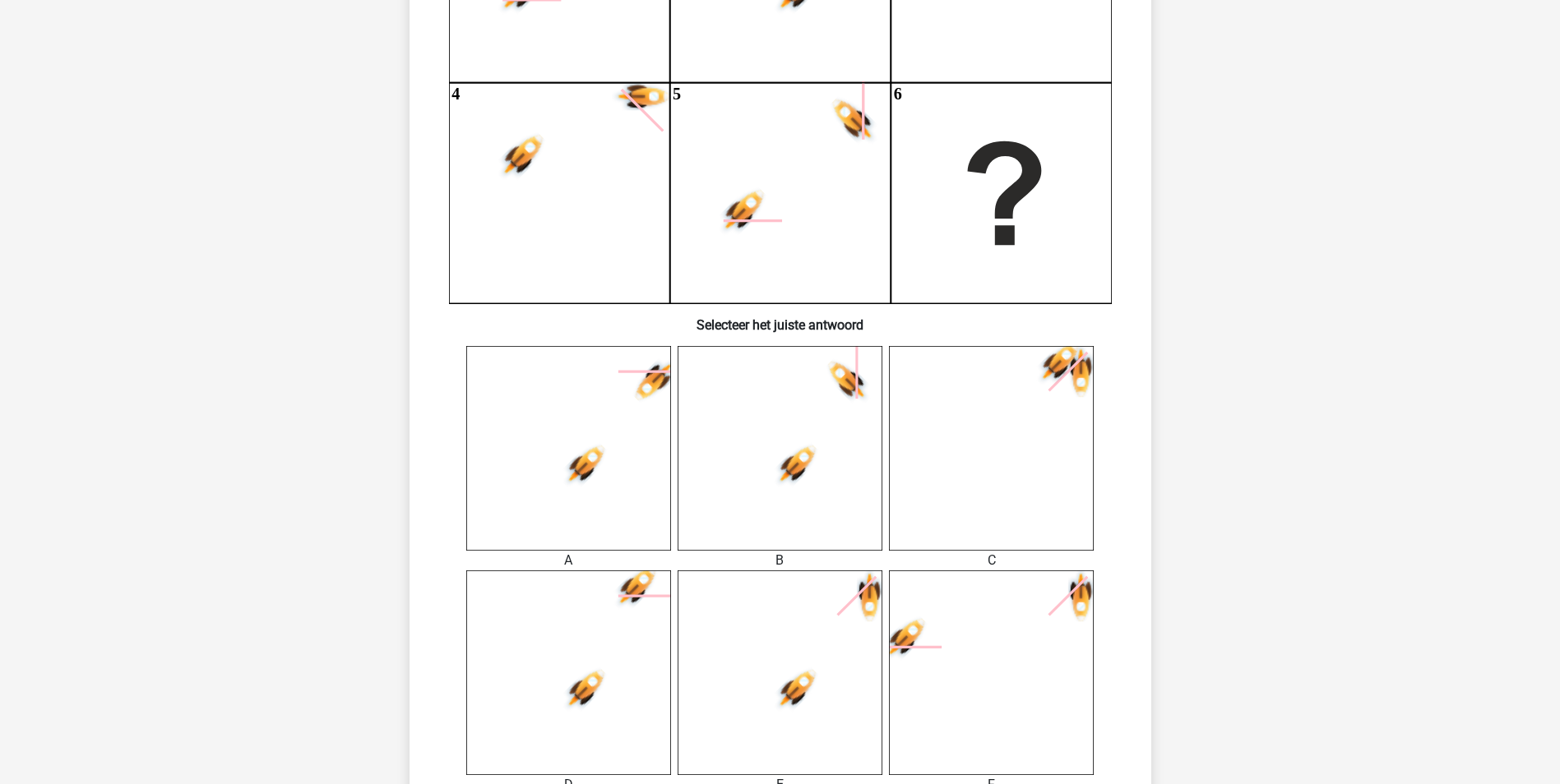
scroll to position [493, 0]
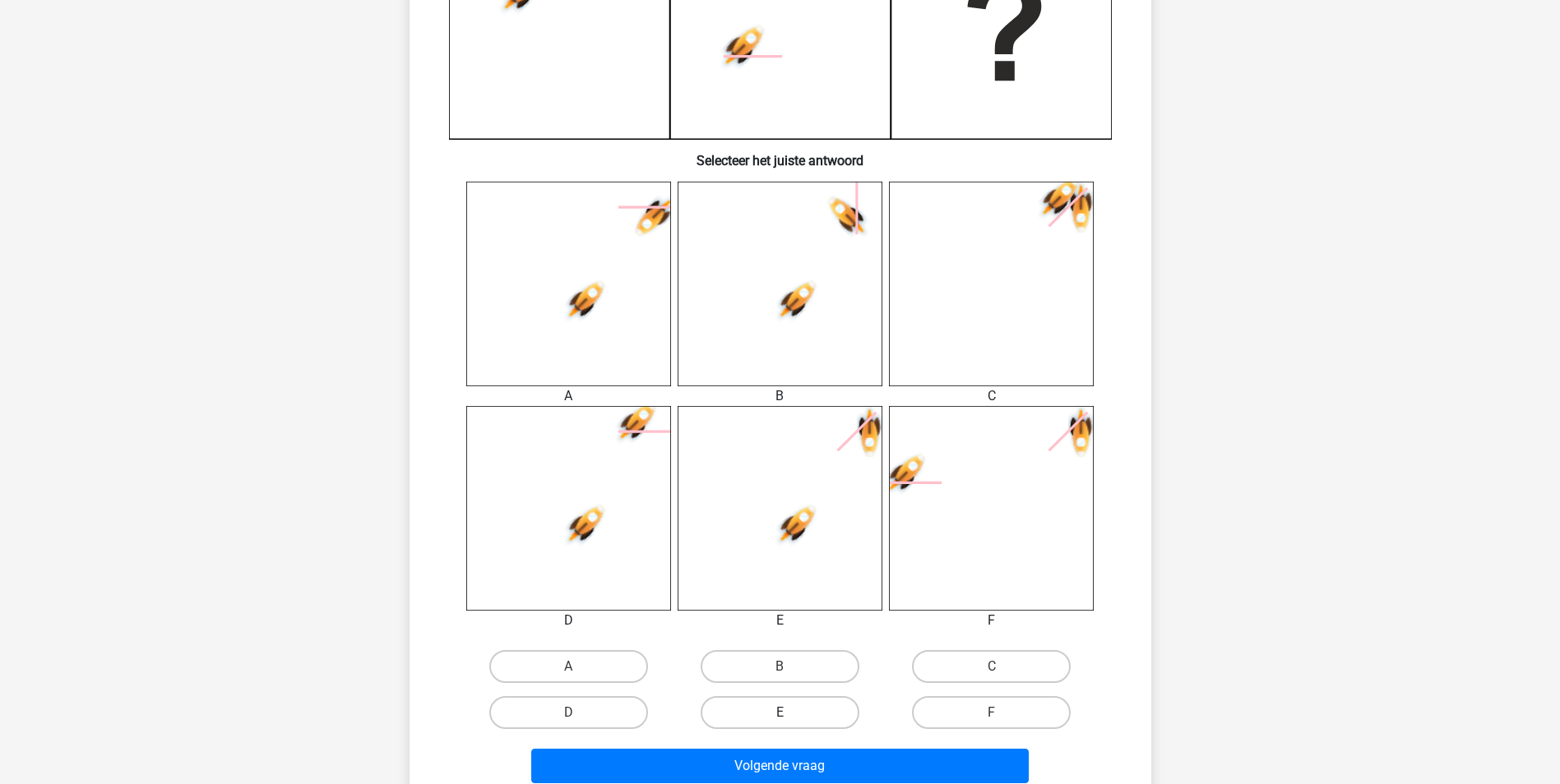
click at [773, 704] on label "E" at bounding box center [779, 713] width 159 height 33
click at [780, 713] on input "E" at bounding box center [785, 718] width 10 height 10
radio input "true"
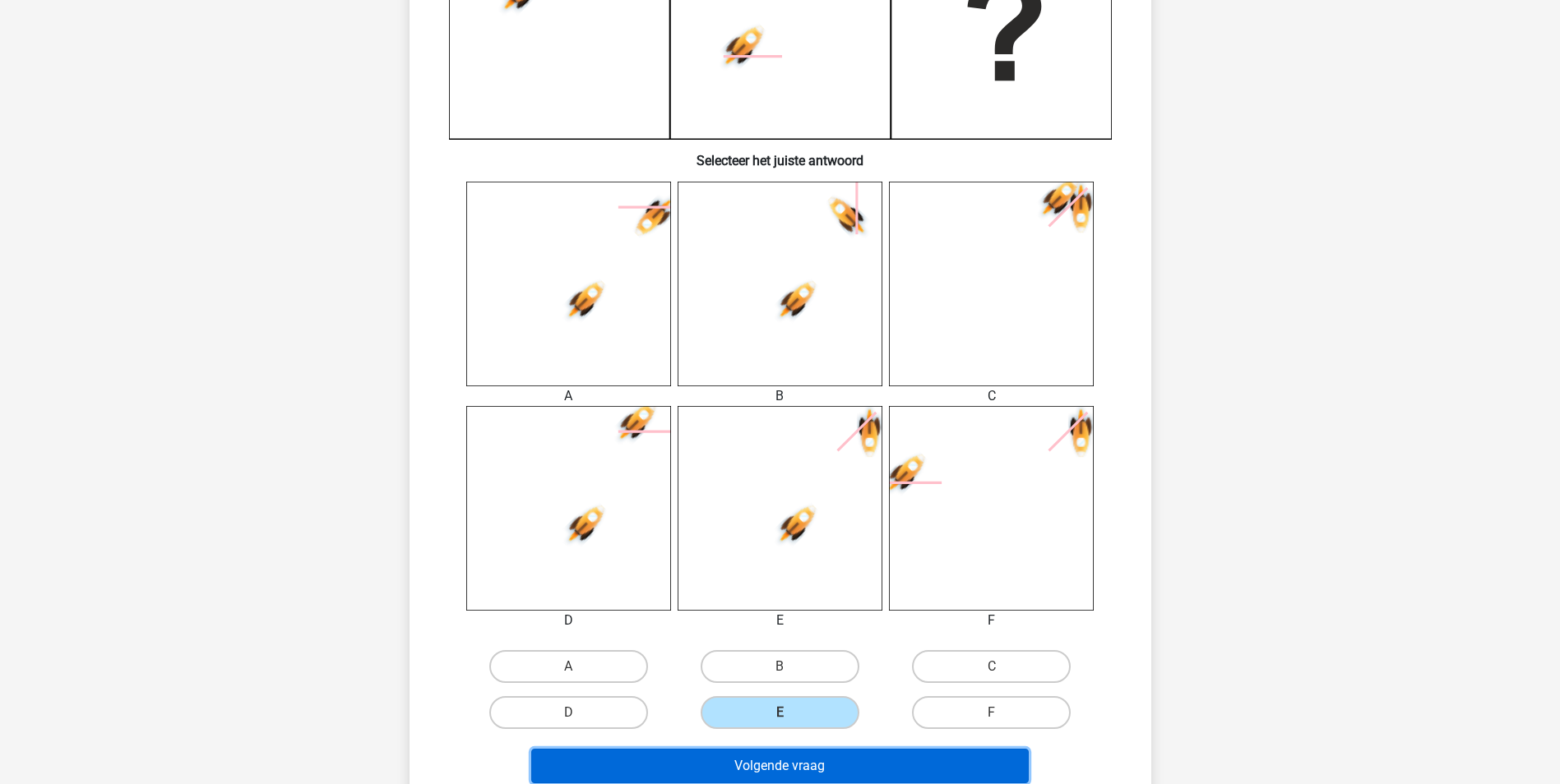
click at [786, 765] on button "Volgende vraag" at bounding box center [780, 766] width 497 height 35
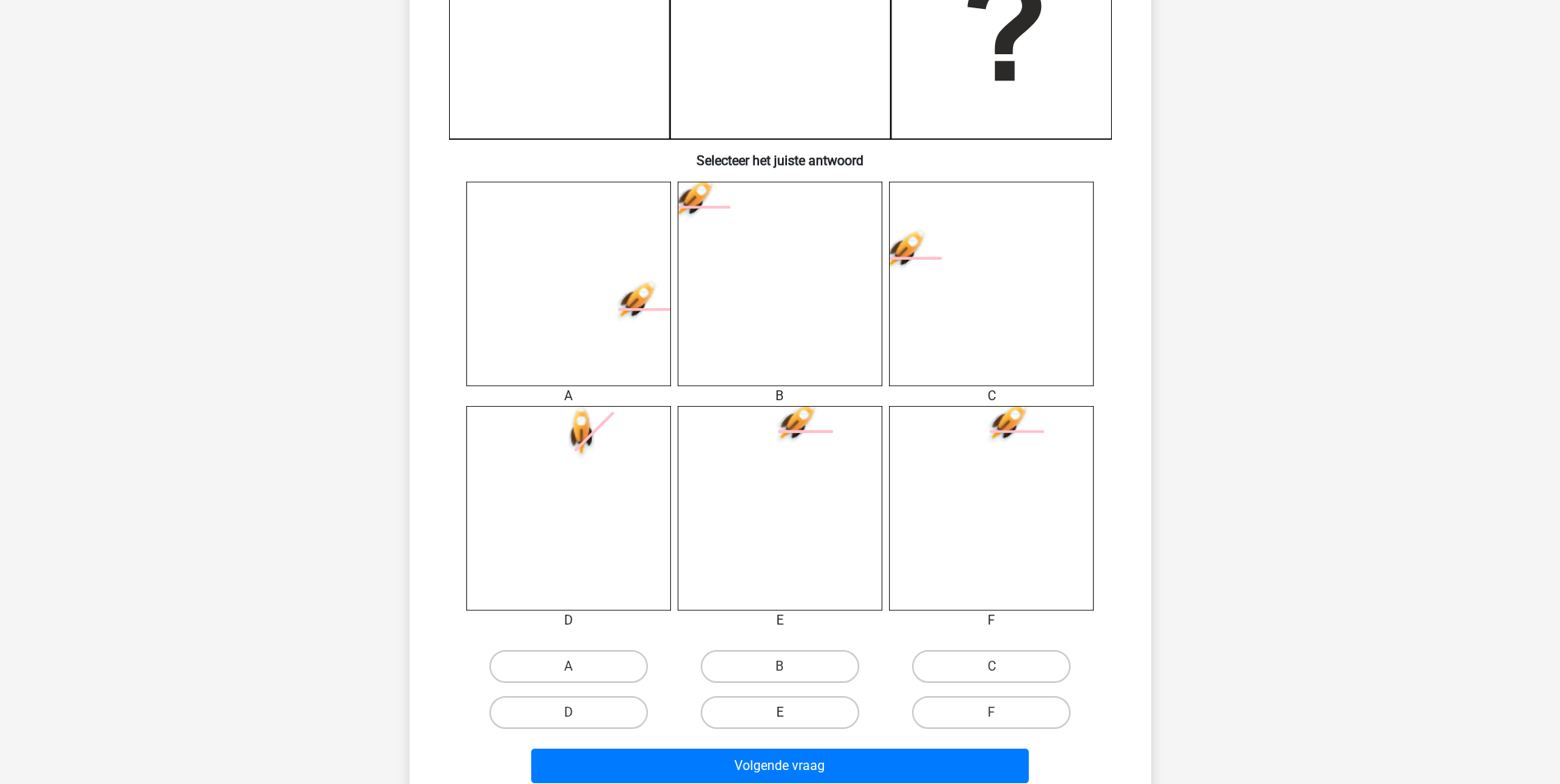
click at [820, 710] on label "E" at bounding box center [779, 713] width 159 height 33
click at [790, 713] on input "E" at bounding box center [785, 718] width 10 height 10
radio input "true"
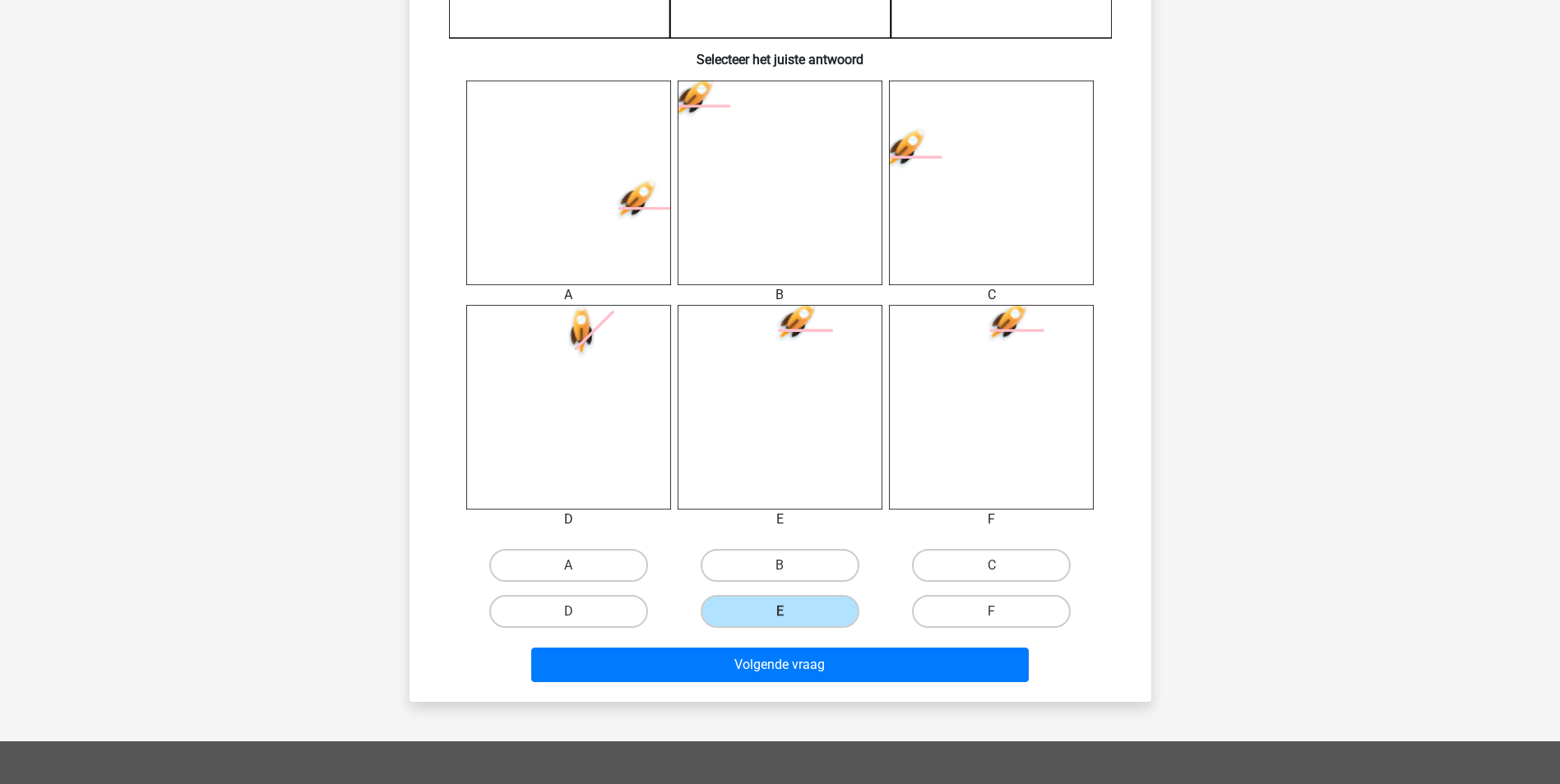
scroll to position [740, 0]
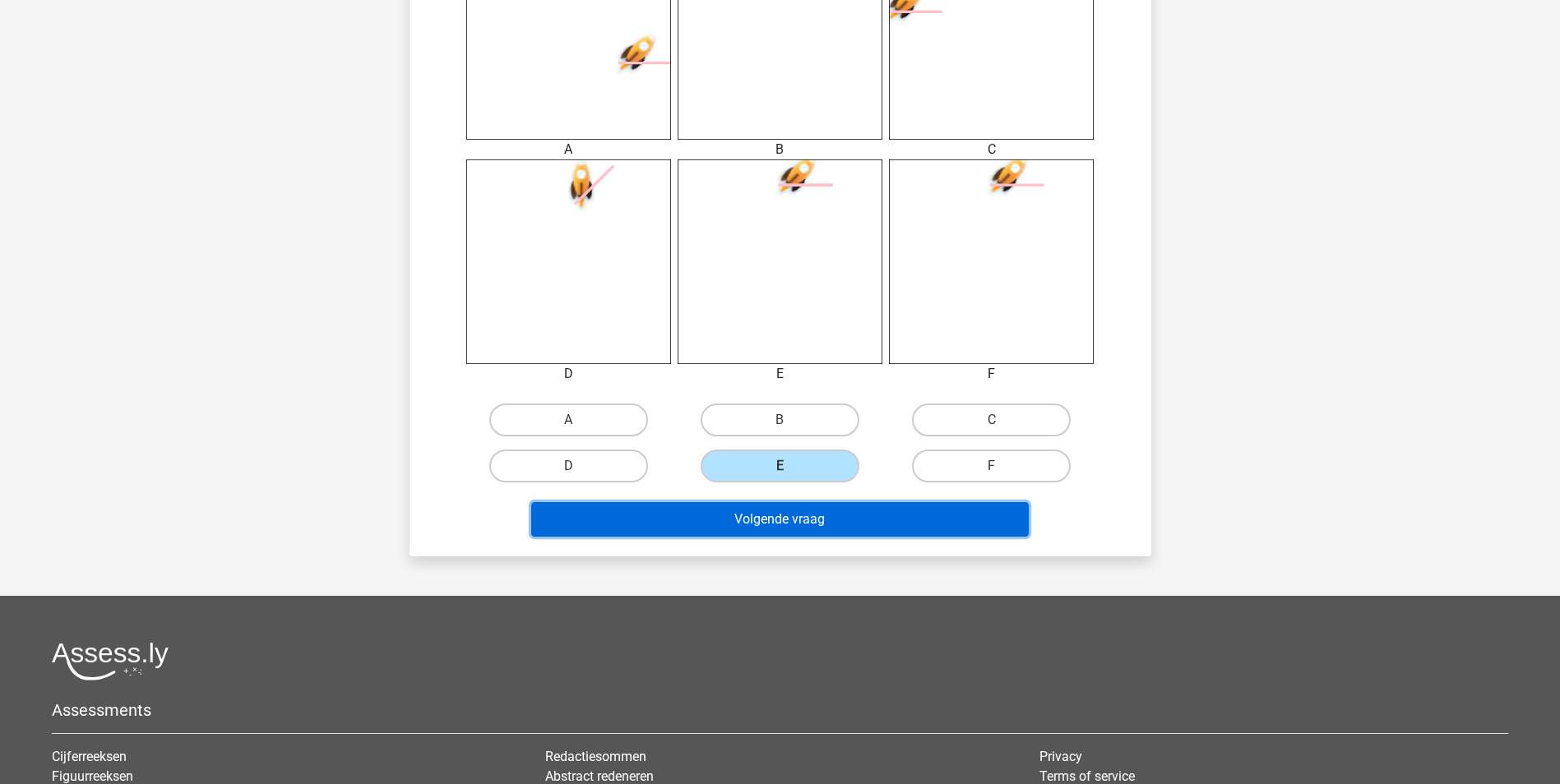
click at [786, 516] on button "Volgende vraag" at bounding box center [780, 520] width 497 height 35
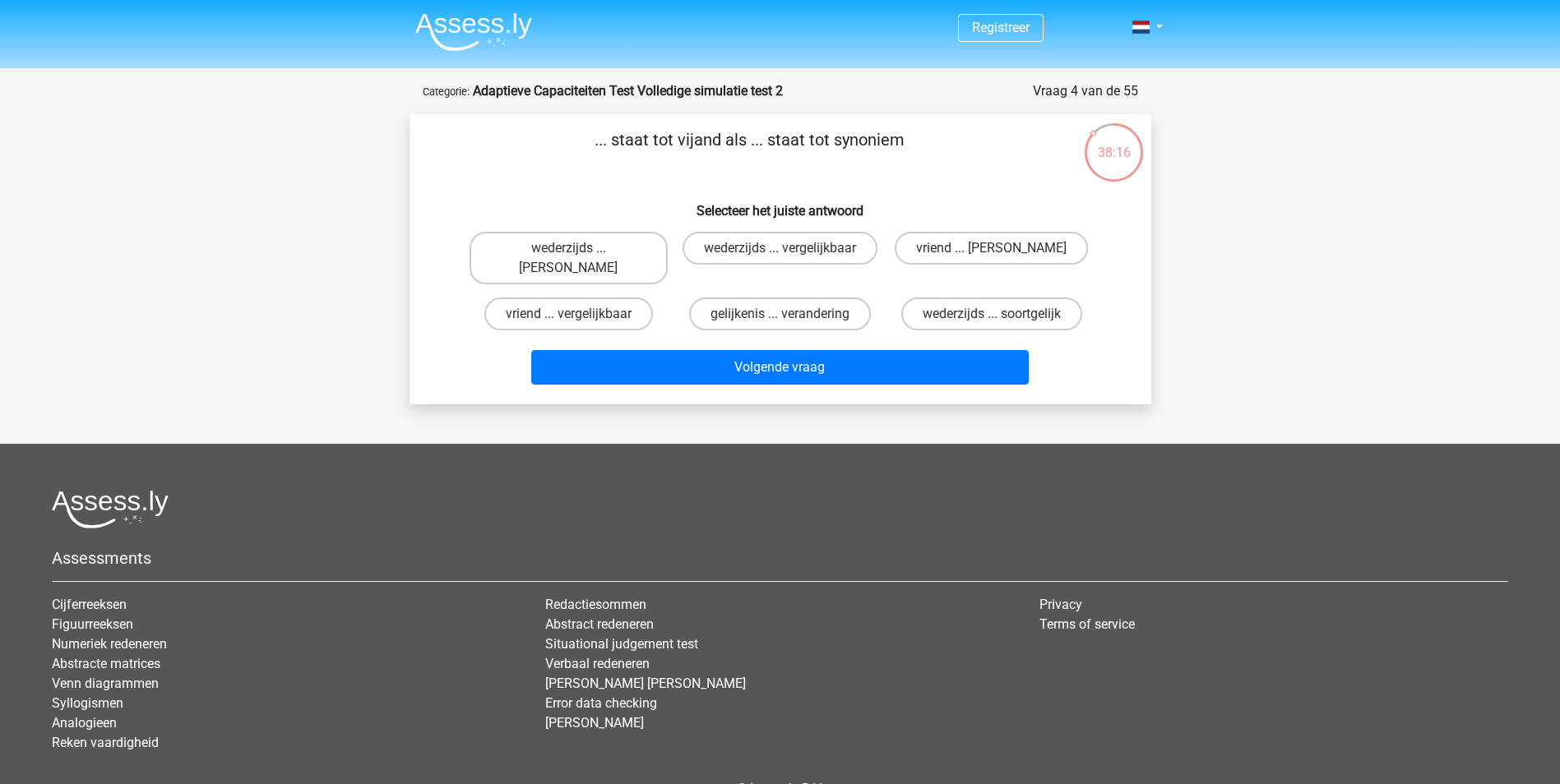
scroll to position [0, 0]
click at [978, 247] on label "vriend ... antoniem" at bounding box center [991, 249] width 193 height 33
click at [991, 249] on input "vriend ... antoniem" at bounding box center [997, 255] width 10 height 10
radio input "true"
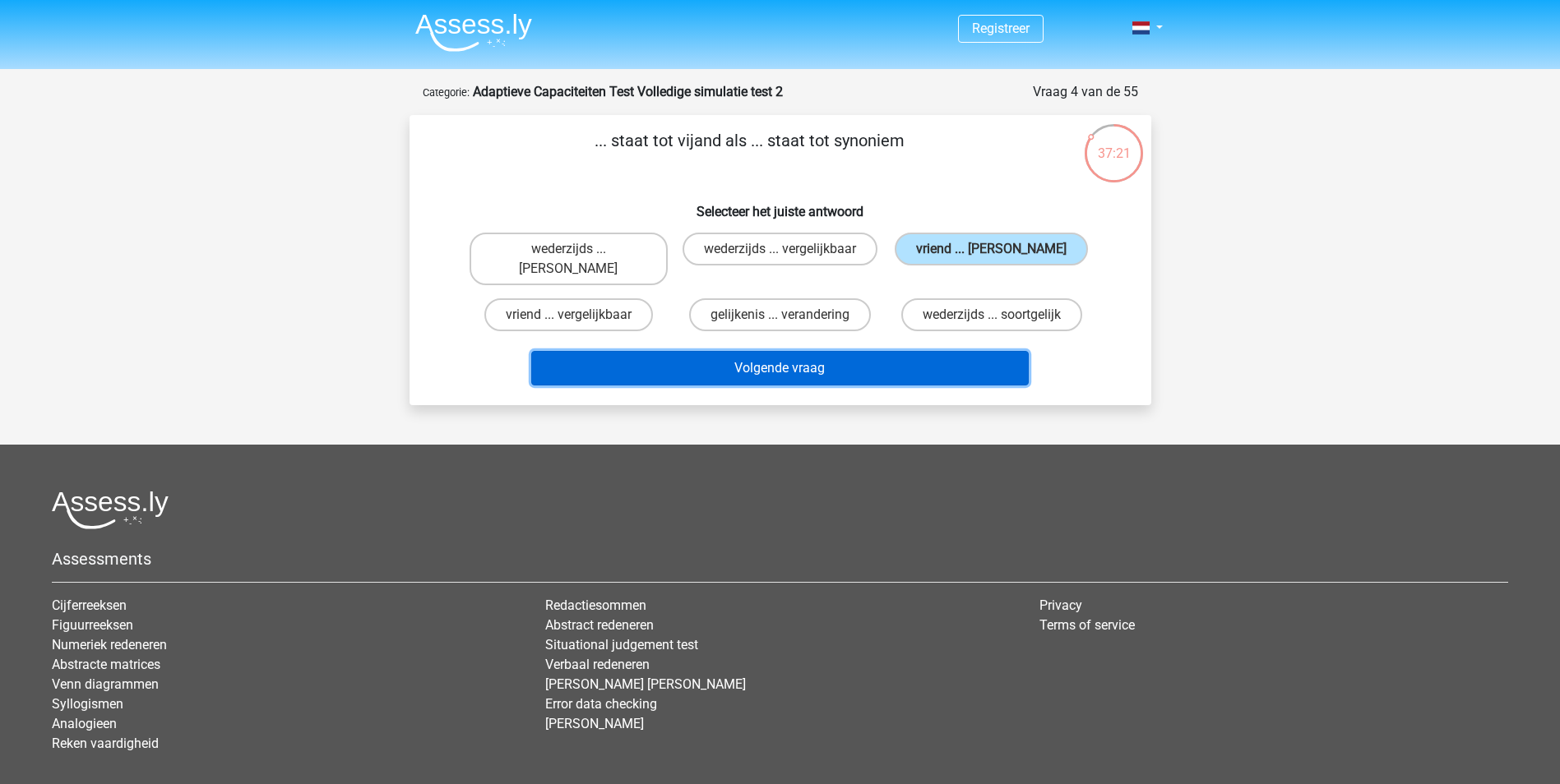
click at [783, 351] on button "Volgende vraag" at bounding box center [780, 368] width 497 height 35
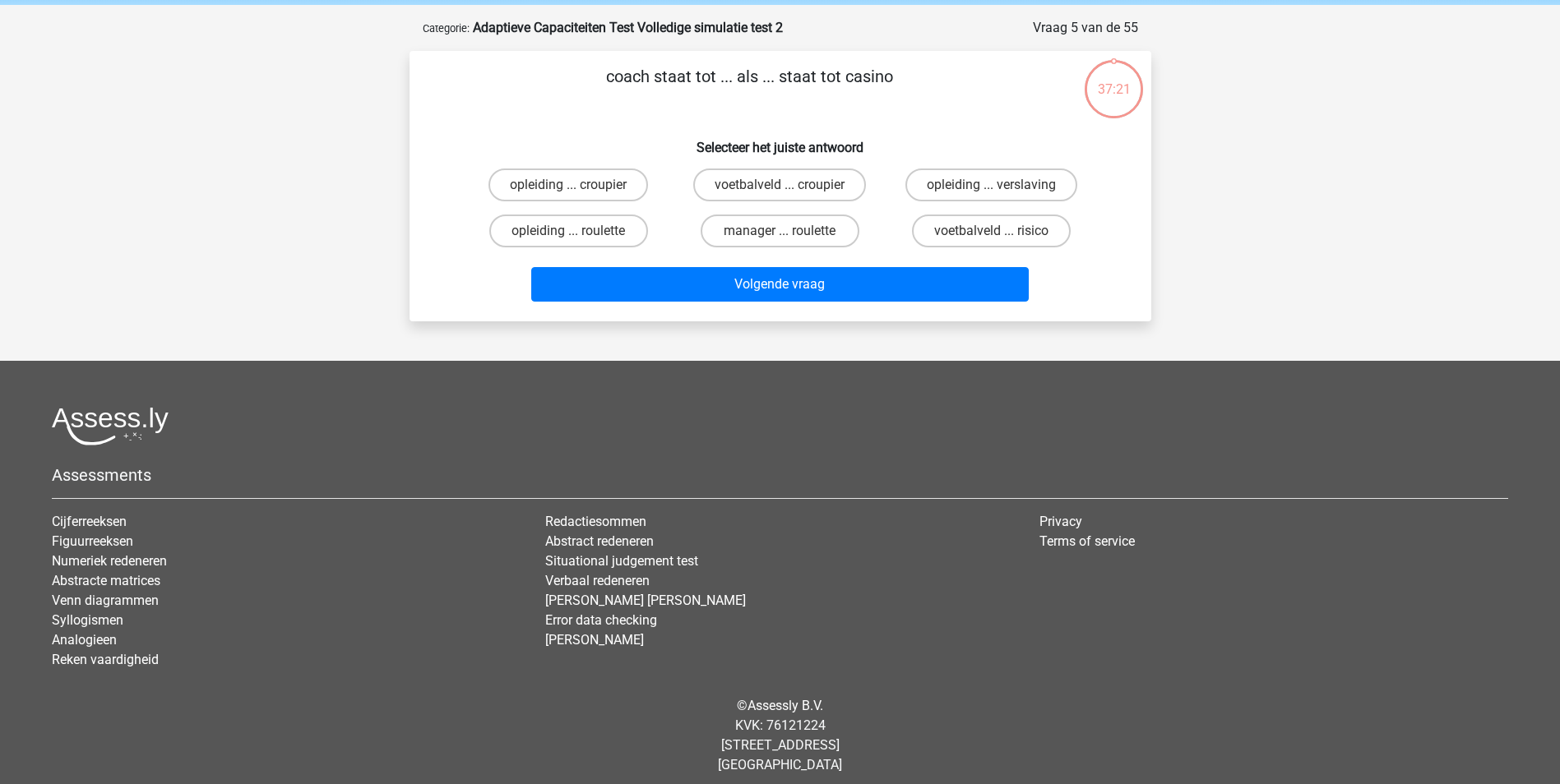
scroll to position [75, 0]
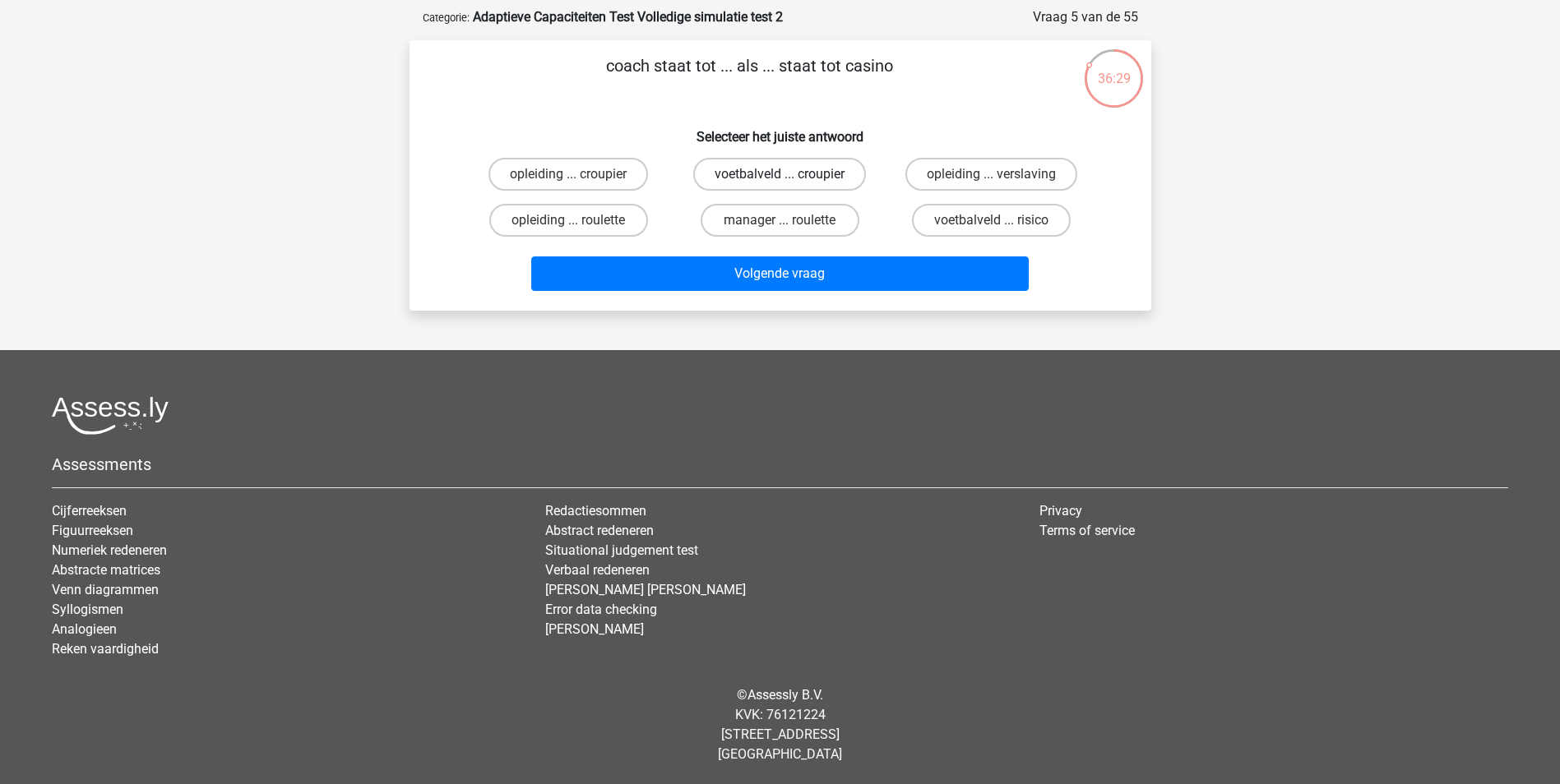
click at [743, 175] on label "voetbalveld ... croupier" at bounding box center [779, 174] width 172 height 33
click at [780, 175] on input "voetbalveld ... croupier" at bounding box center [785, 179] width 10 height 10
radio input "true"
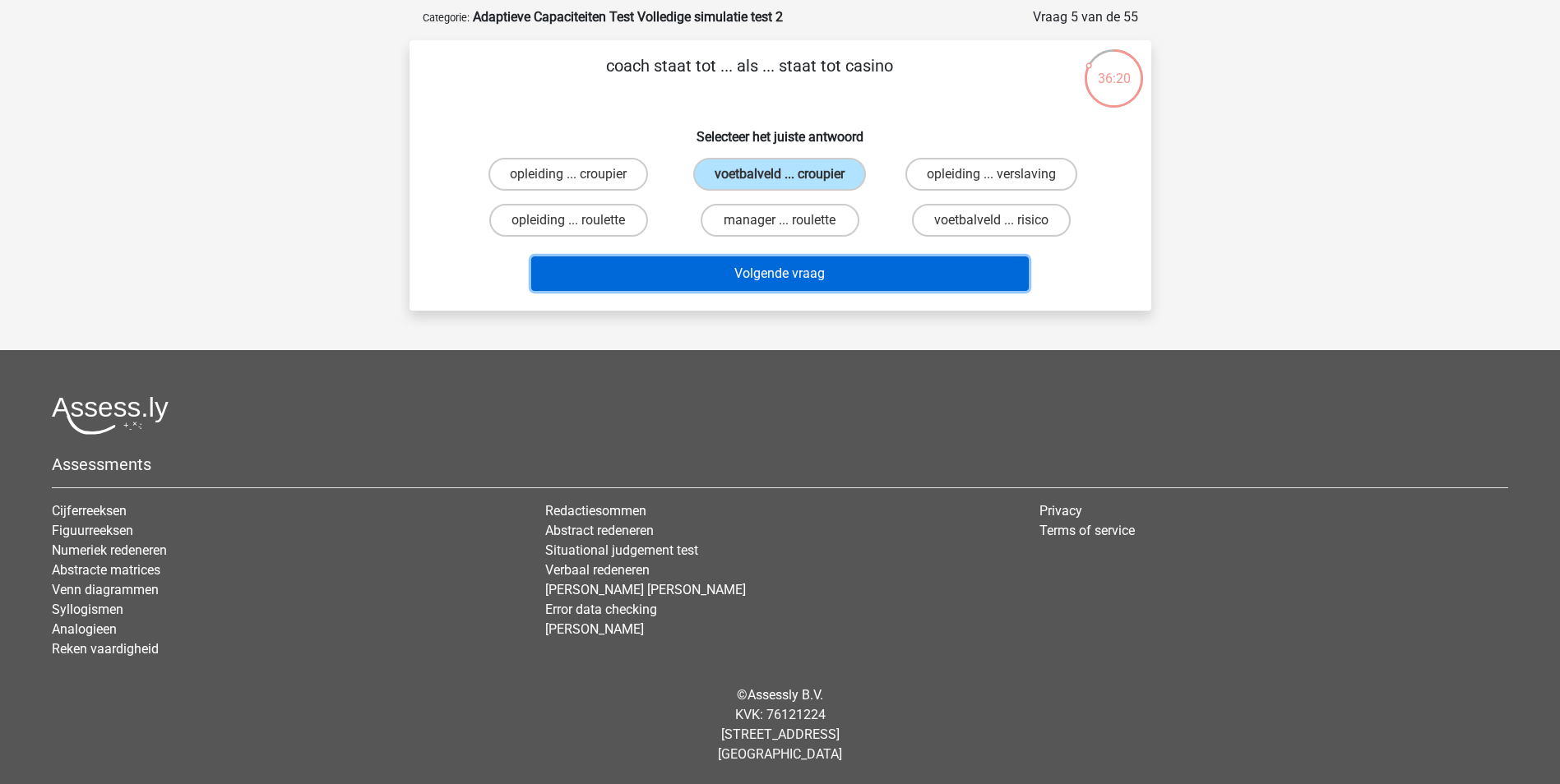
click at [796, 282] on button "Volgende vraag" at bounding box center [780, 274] width 497 height 35
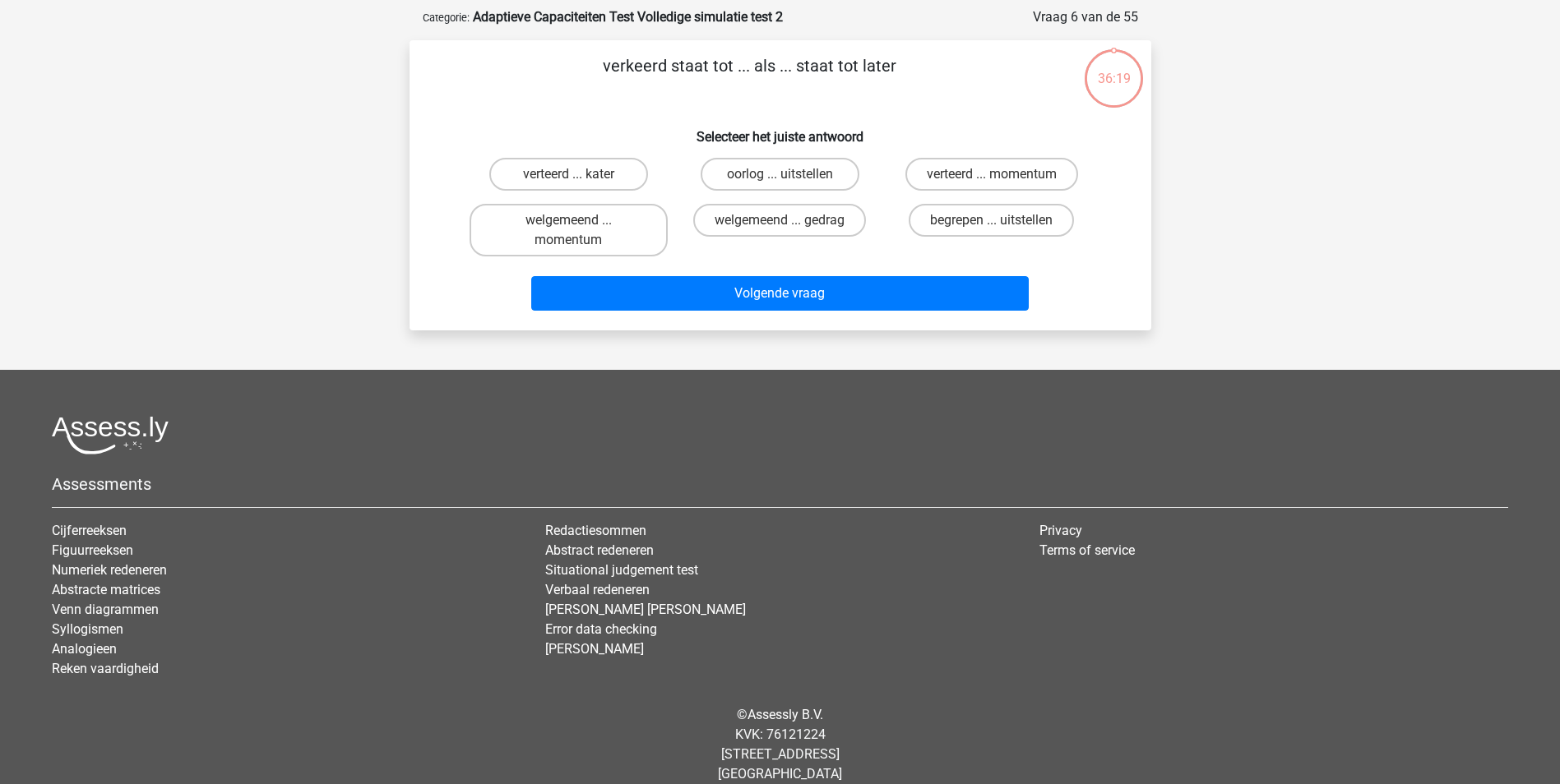
scroll to position [82, 0]
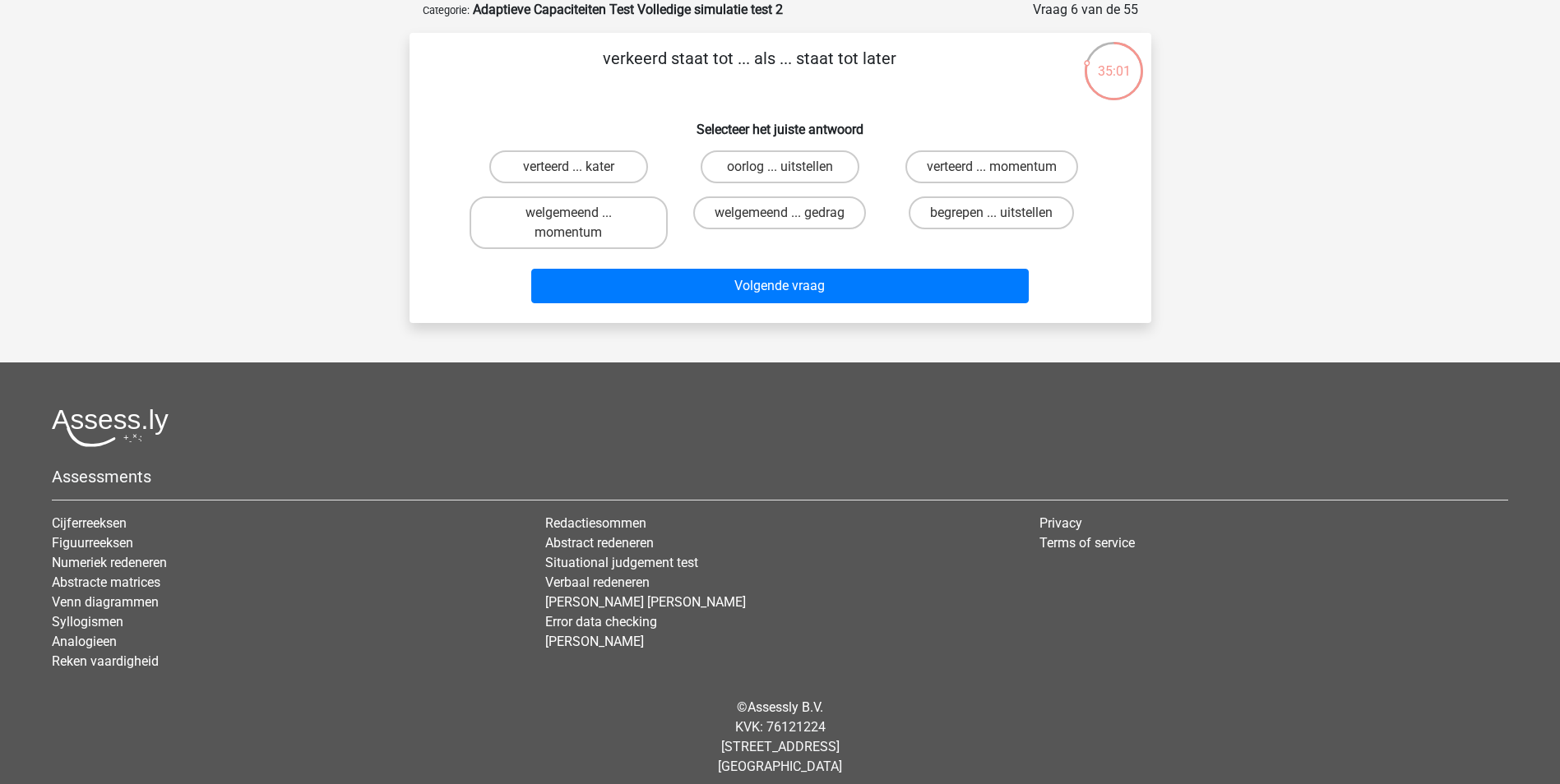
drag, startPoint x: 564, startPoint y: 171, endPoint x: 566, endPoint y: 187, distance: 16.1
click at [565, 187] on div "verteerd ... kater" at bounding box center [569, 166] width 211 height 46
click at [567, 151] on label "verteerd ... kater" at bounding box center [569, 167] width 159 height 33
click at [569, 167] on input "verteerd ... kater" at bounding box center [574, 172] width 10 height 10
radio input "true"
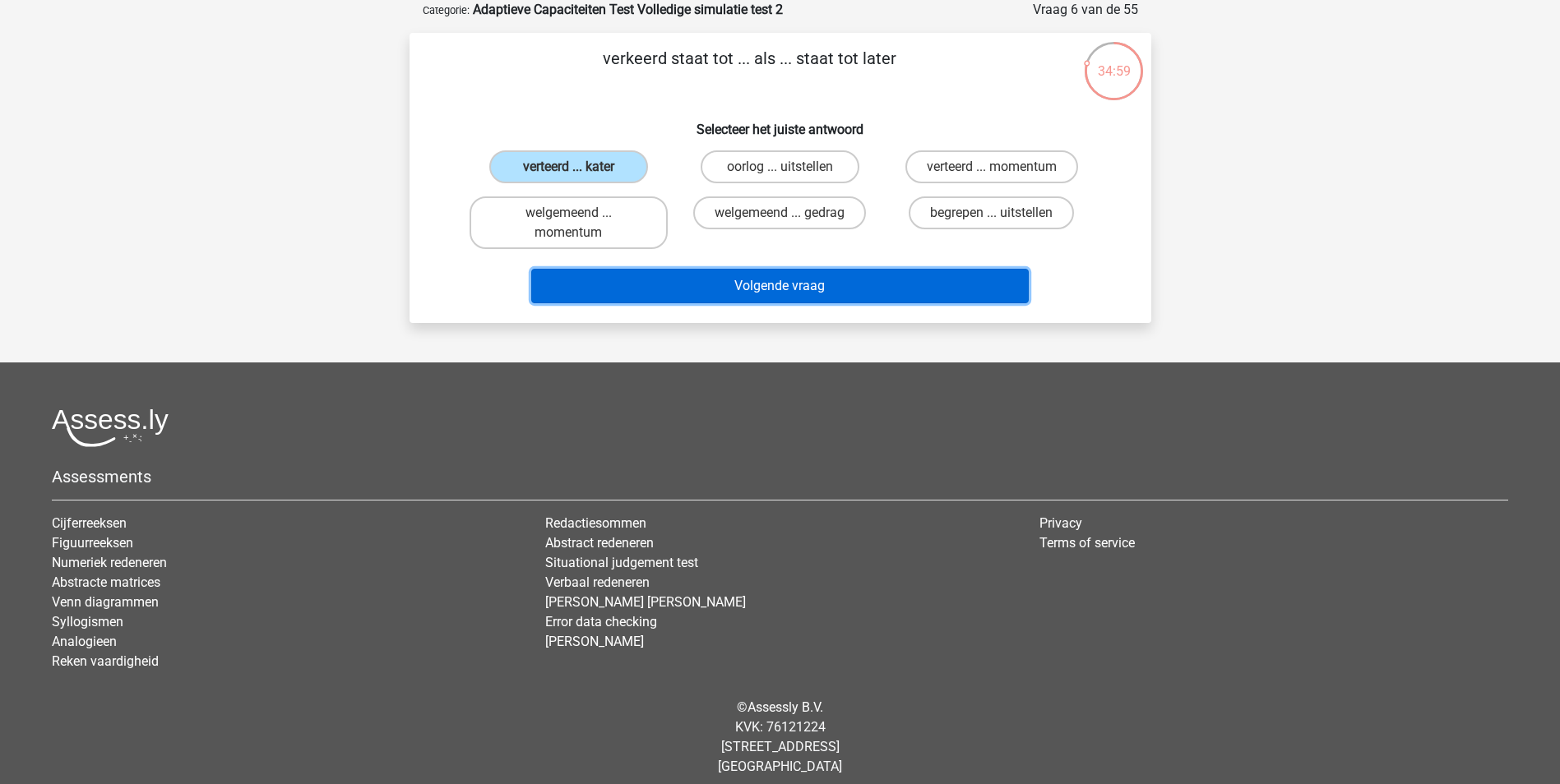
click at [792, 282] on button "Volgende vraag" at bounding box center [780, 286] width 497 height 35
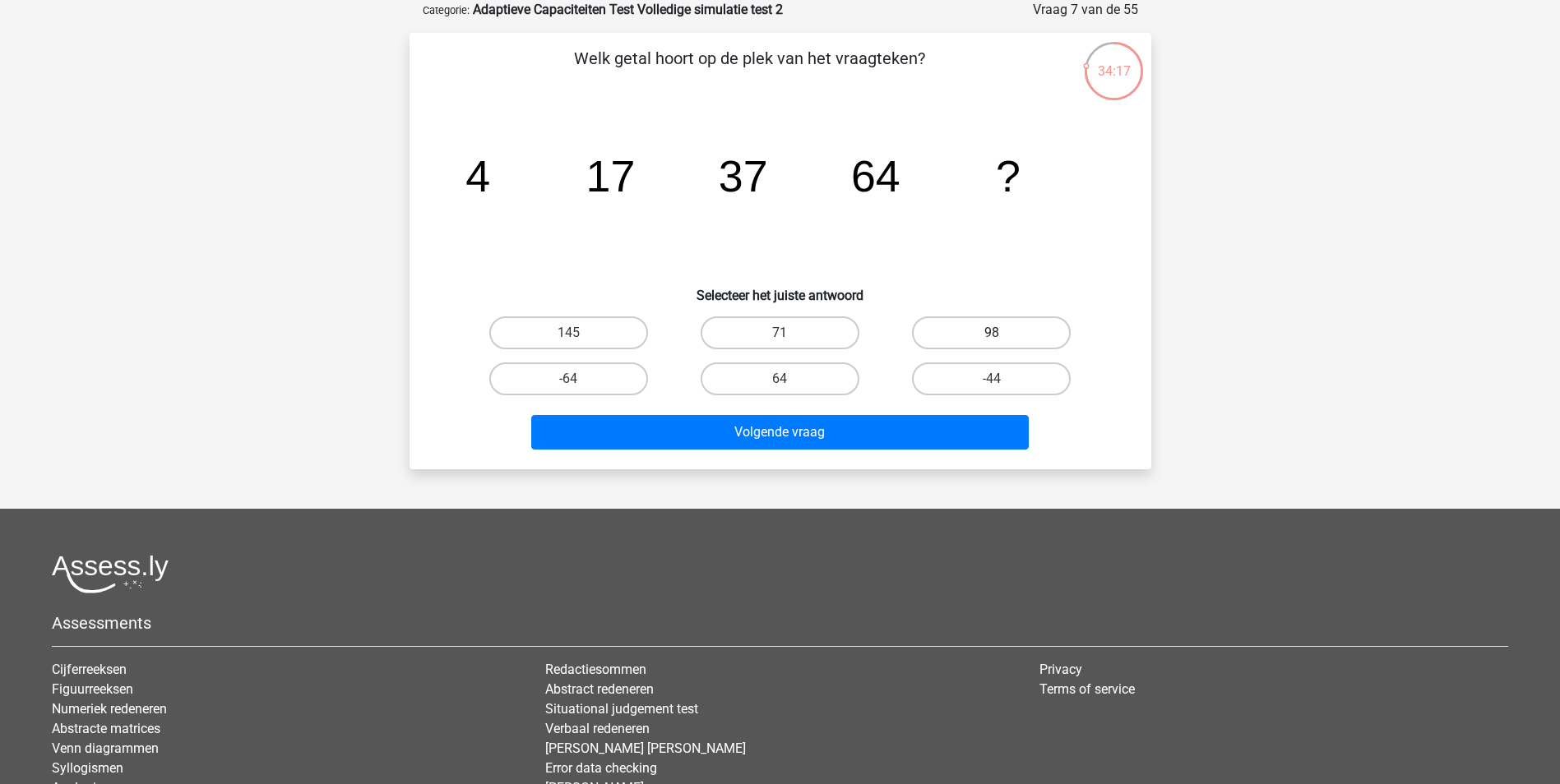
click at [984, 335] on label "98" at bounding box center [991, 333] width 159 height 33
click at [991, 335] on input "98" at bounding box center [997, 338] width 10 height 10
radio input "true"
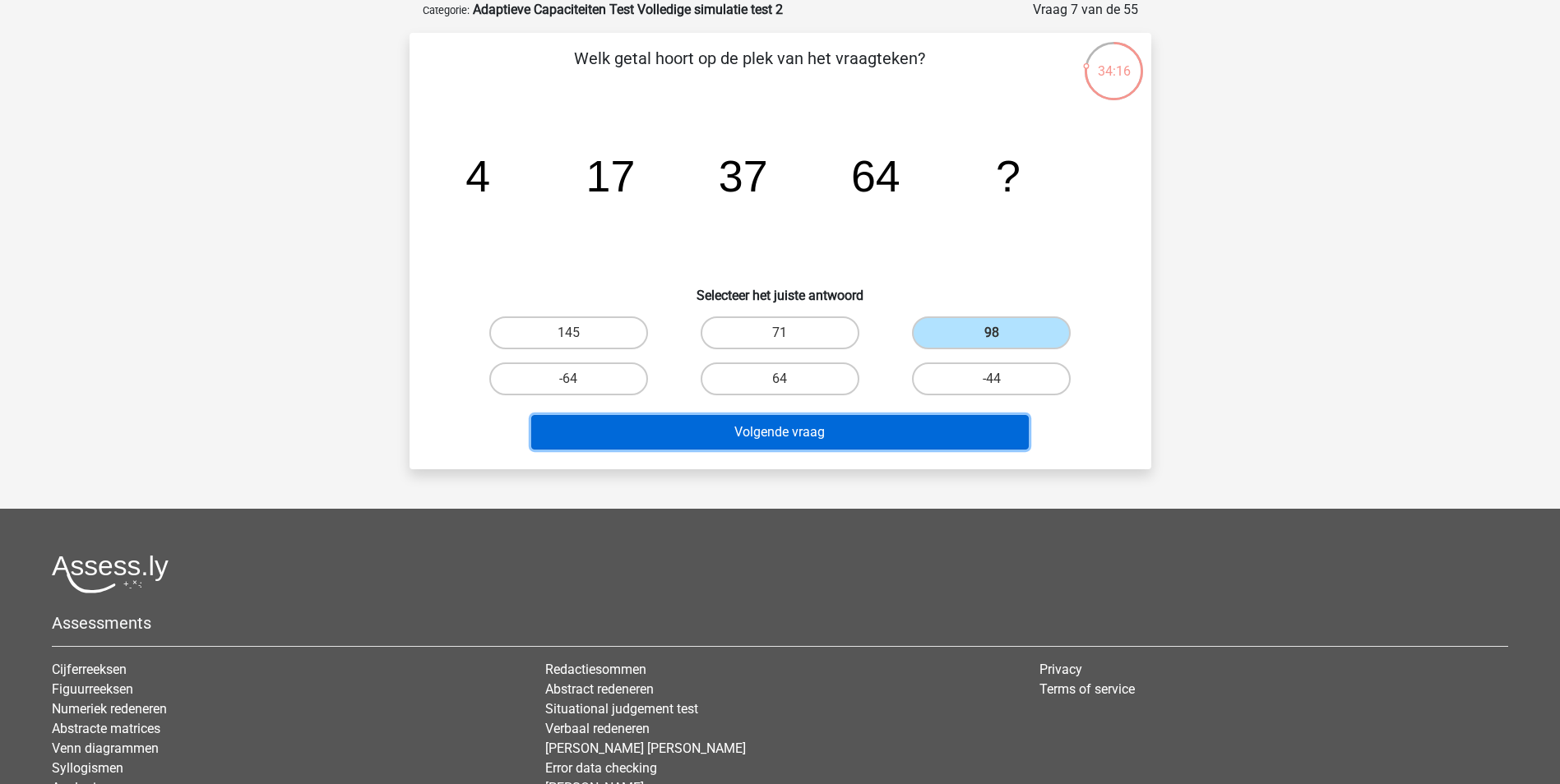
click at [852, 433] on button "Volgende vraag" at bounding box center [780, 432] width 497 height 35
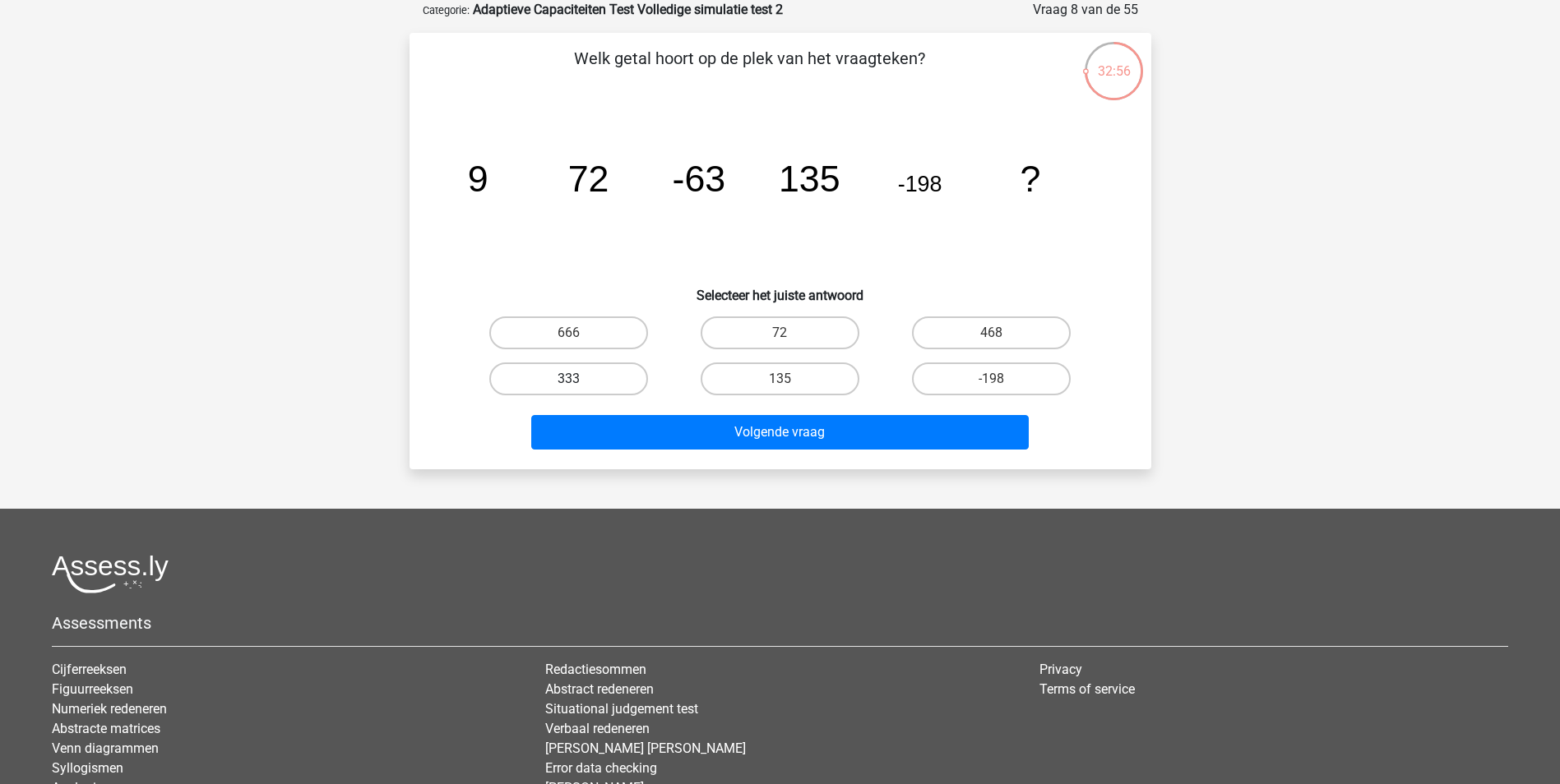
click at [587, 368] on label "333" at bounding box center [569, 379] width 159 height 33
click at [579, 379] on input "333" at bounding box center [574, 384] width 10 height 10
radio input "true"
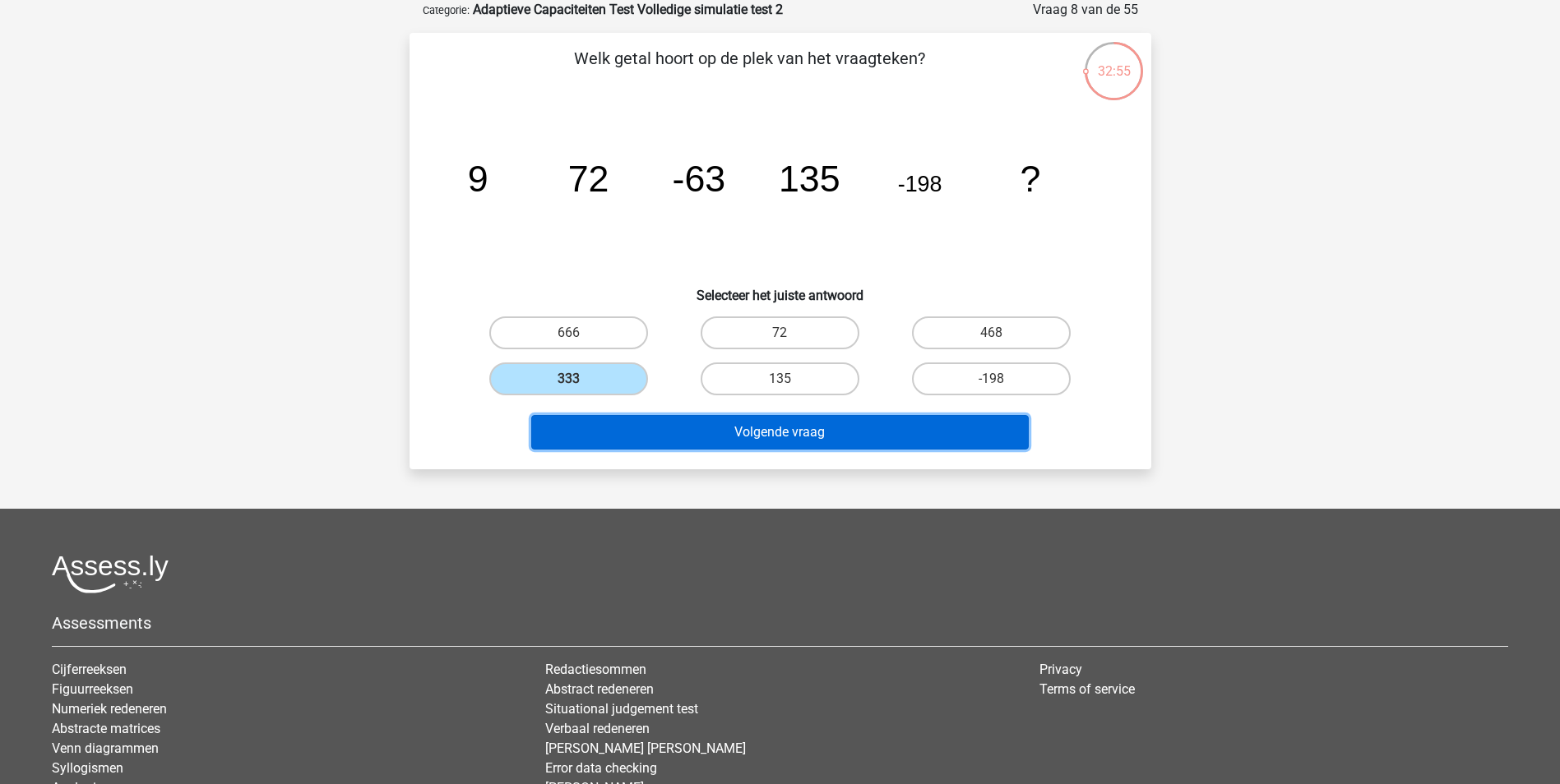
click at [816, 437] on button "Volgende vraag" at bounding box center [780, 432] width 497 height 35
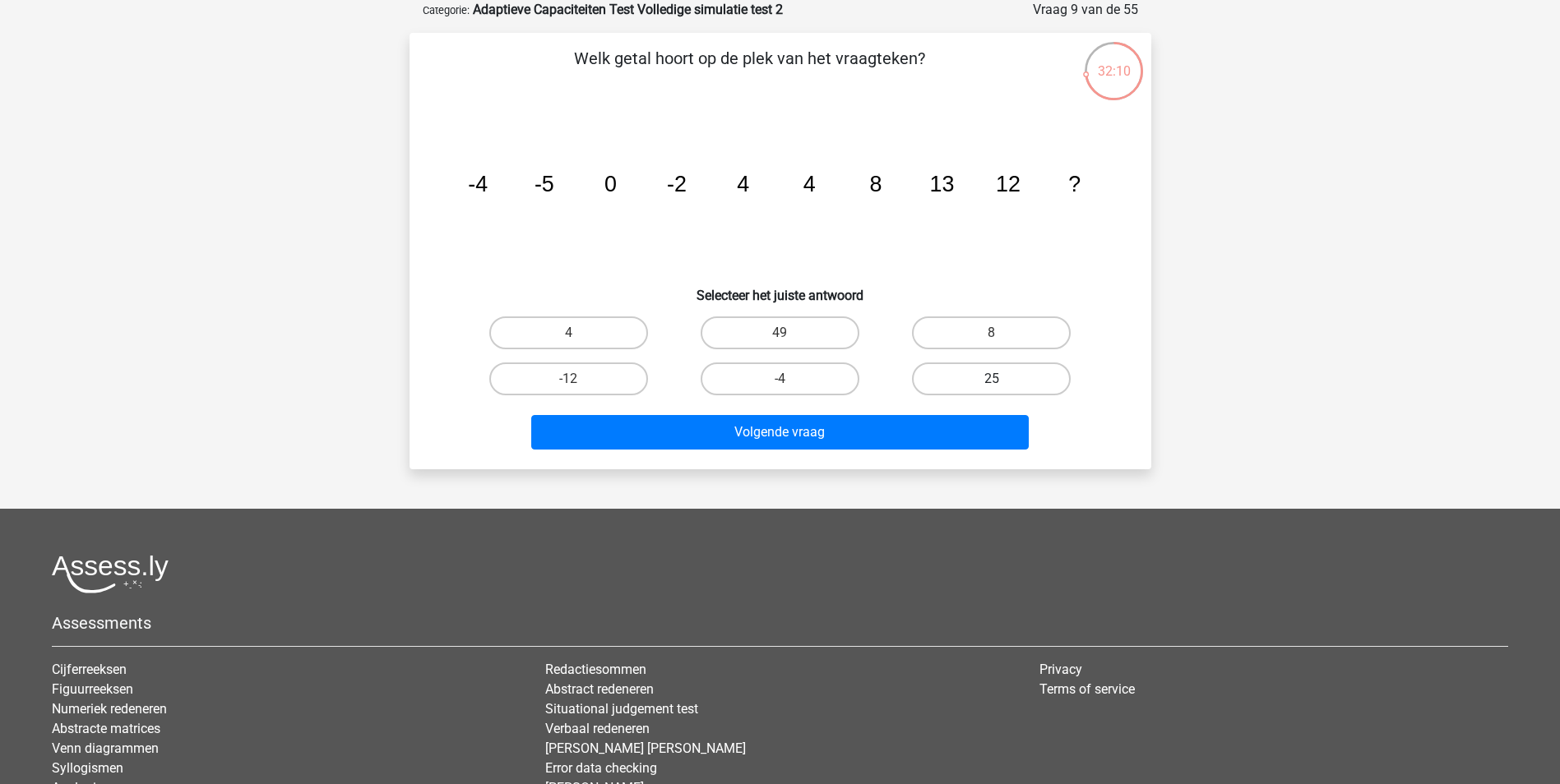
drag, startPoint x: 979, startPoint y: 367, endPoint x: 946, endPoint y: 378, distance: 34.8
click at [979, 366] on label "25" at bounding box center [991, 379] width 159 height 33
click at [991, 379] on input "25" at bounding box center [997, 384] width 10 height 10
radio input "true"
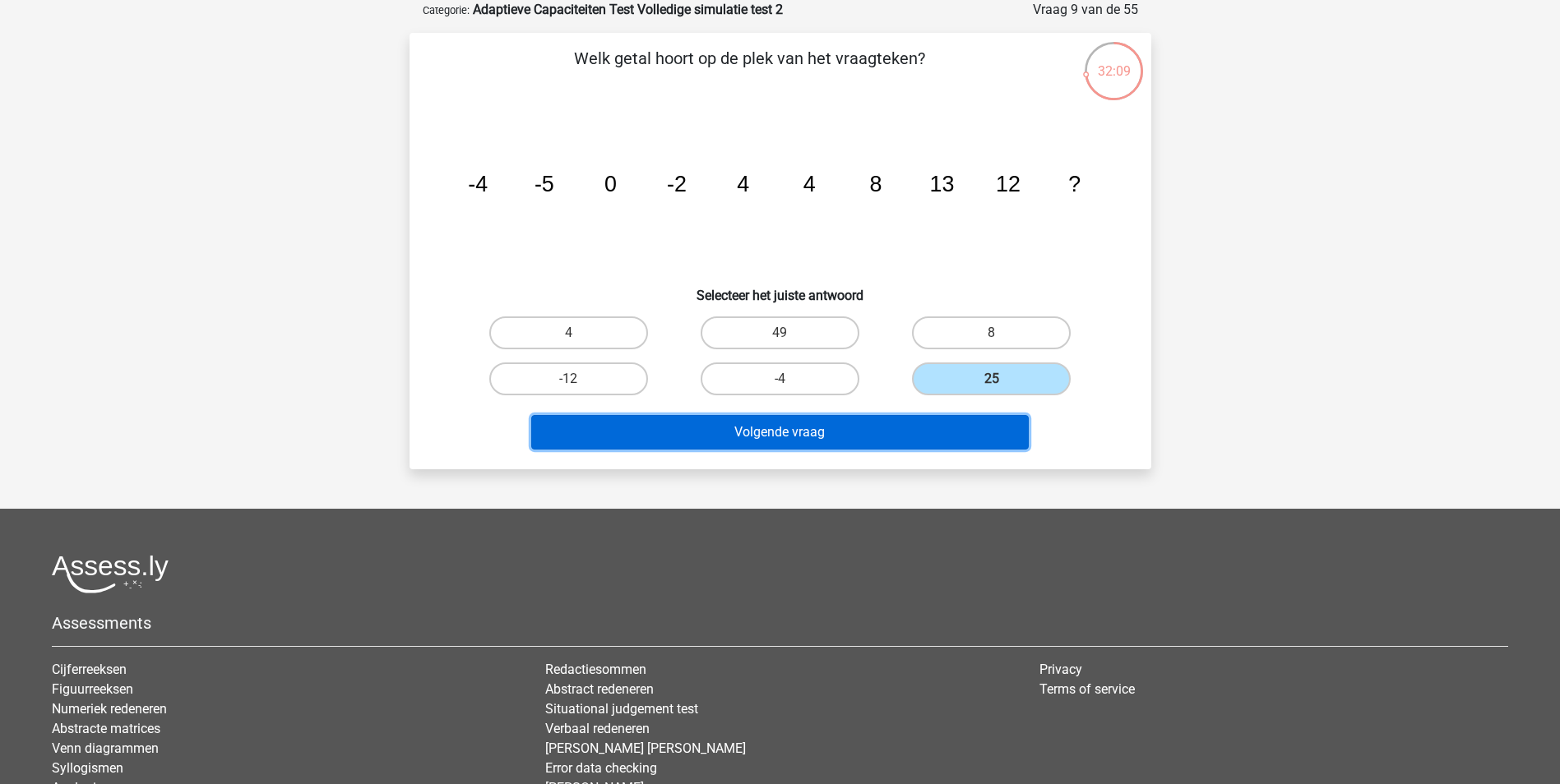
click at [852, 428] on button "Volgende vraag" at bounding box center [780, 432] width 497 height 35
